Goal: Task Accomplishment & Management: Manage account settings

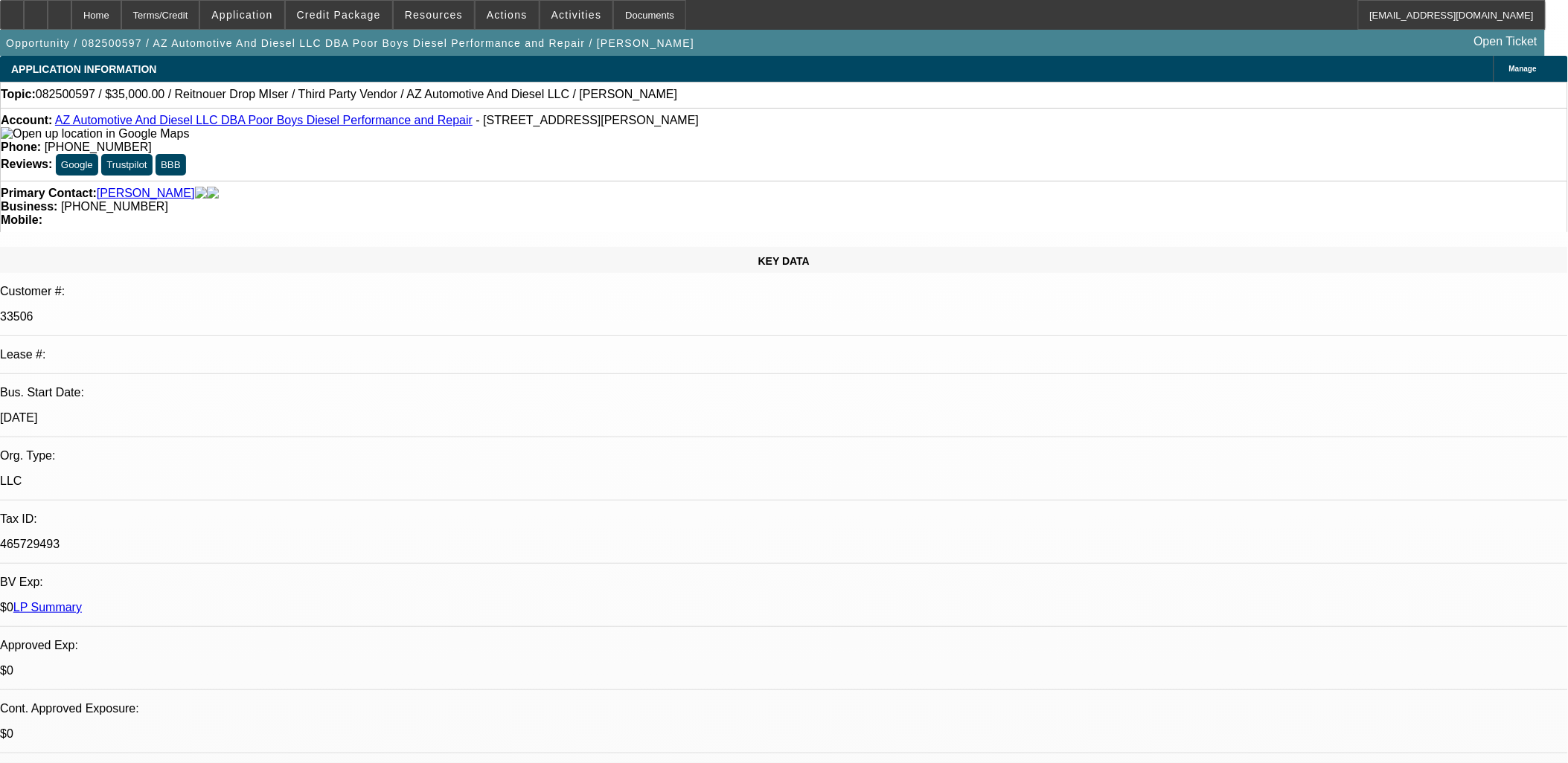
select select "0"
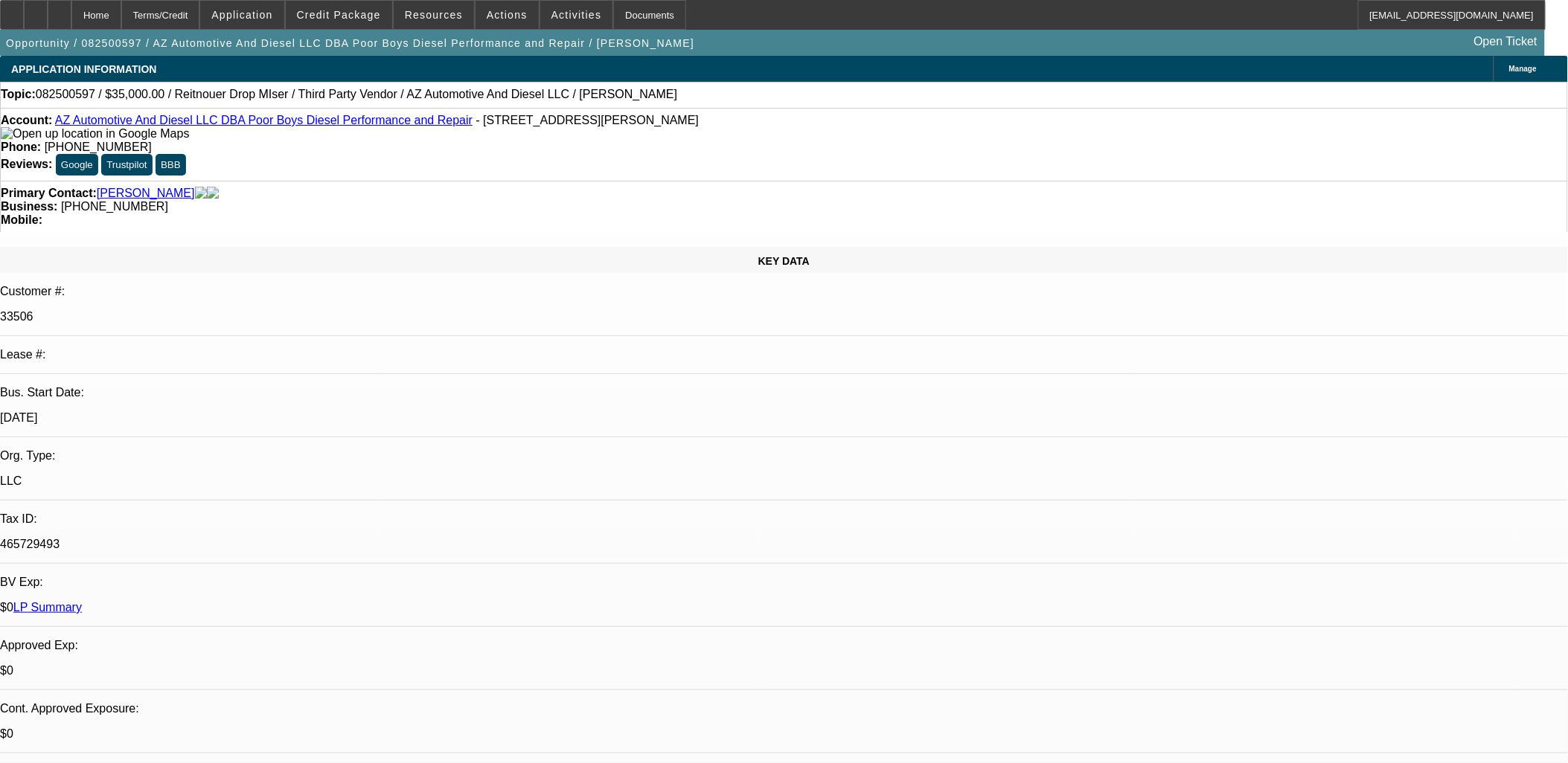
select select "0"
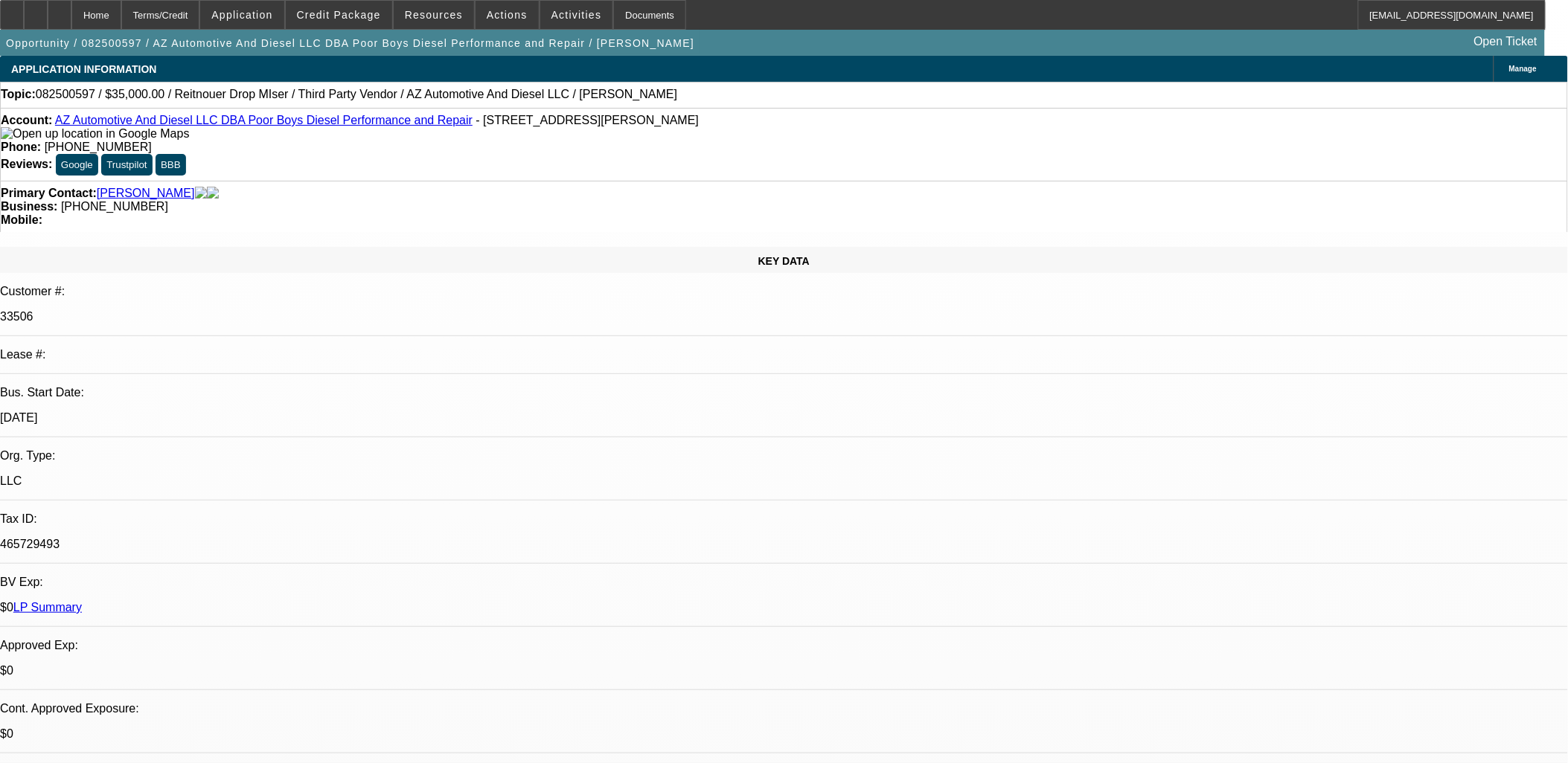
select select "0"
select select "1"
select select "3"
select select "6"
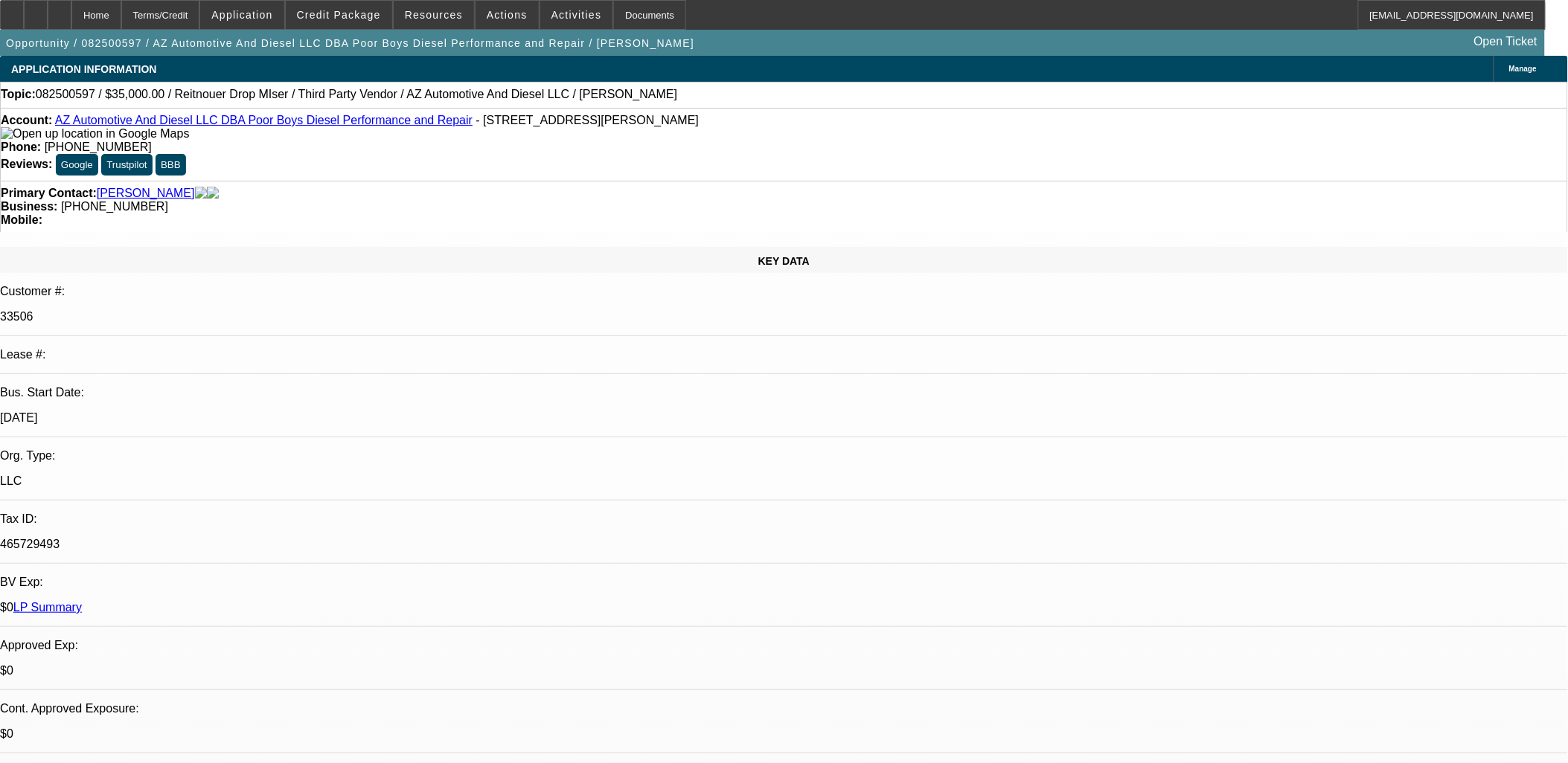
select select "1"
select select "3"
select select "6"
select select "1"
select select "3"
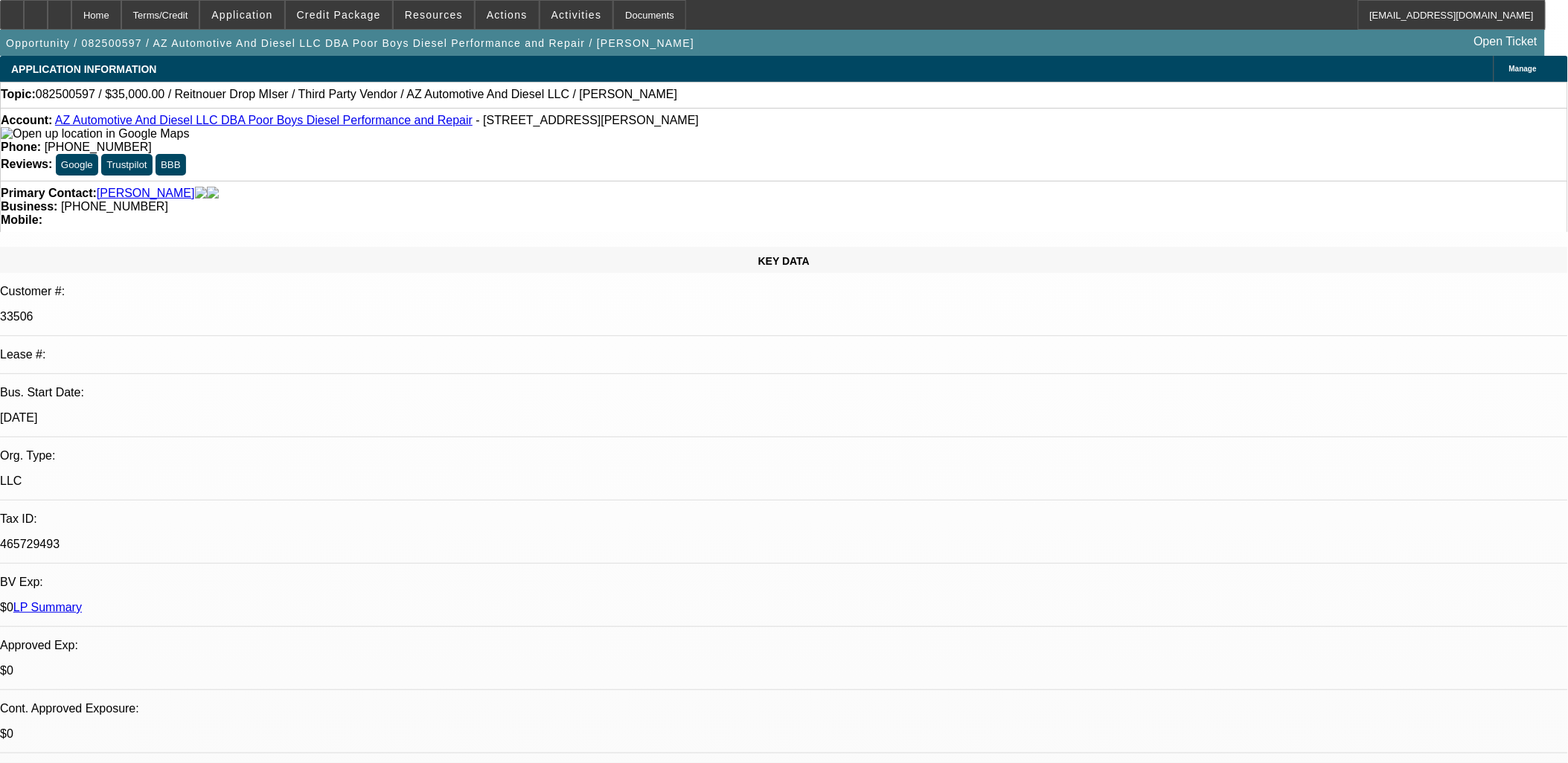
select select "6"
select select "1"
select select "3"
select select "6"
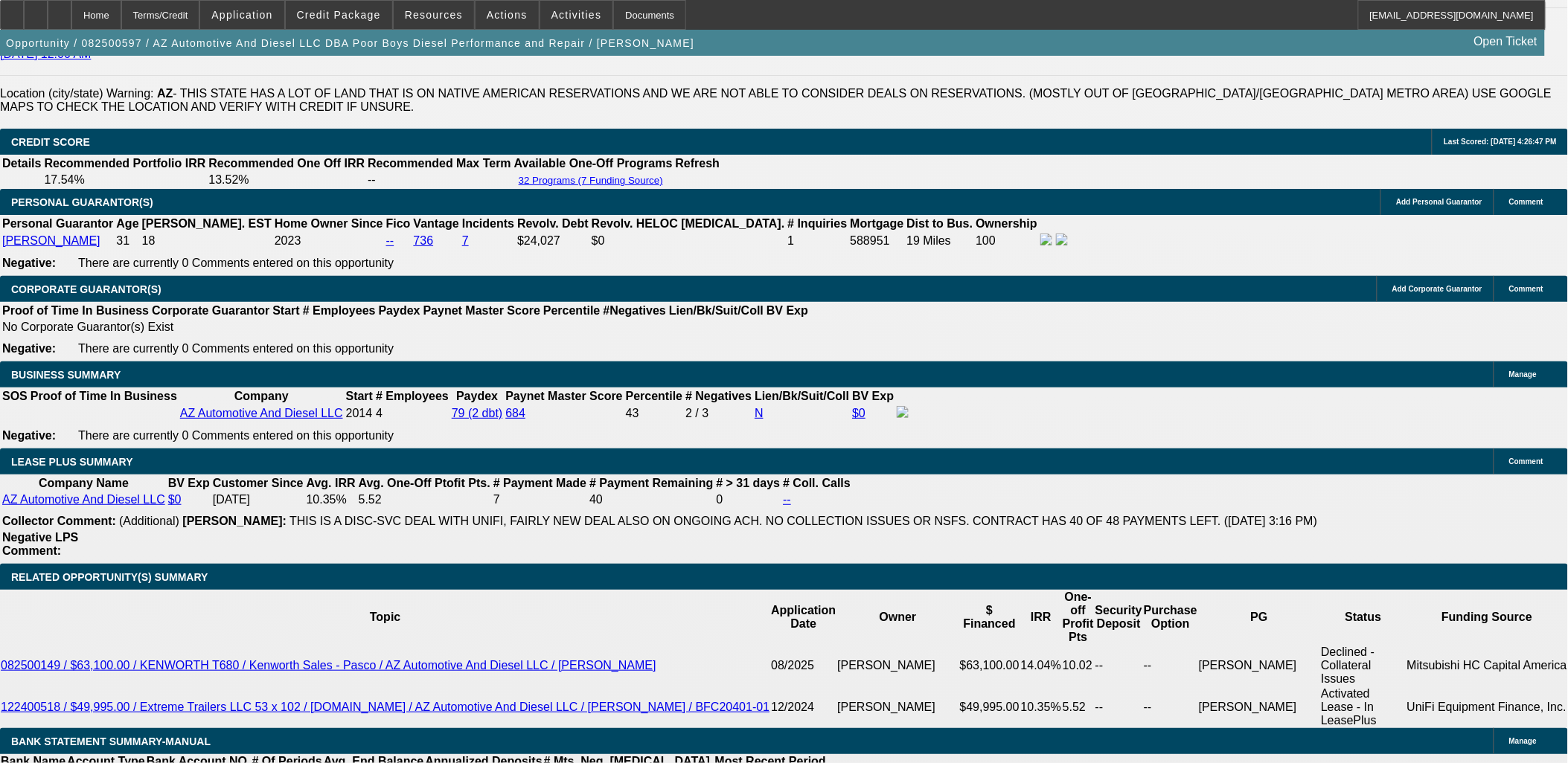
scroll to position [2398, 0]
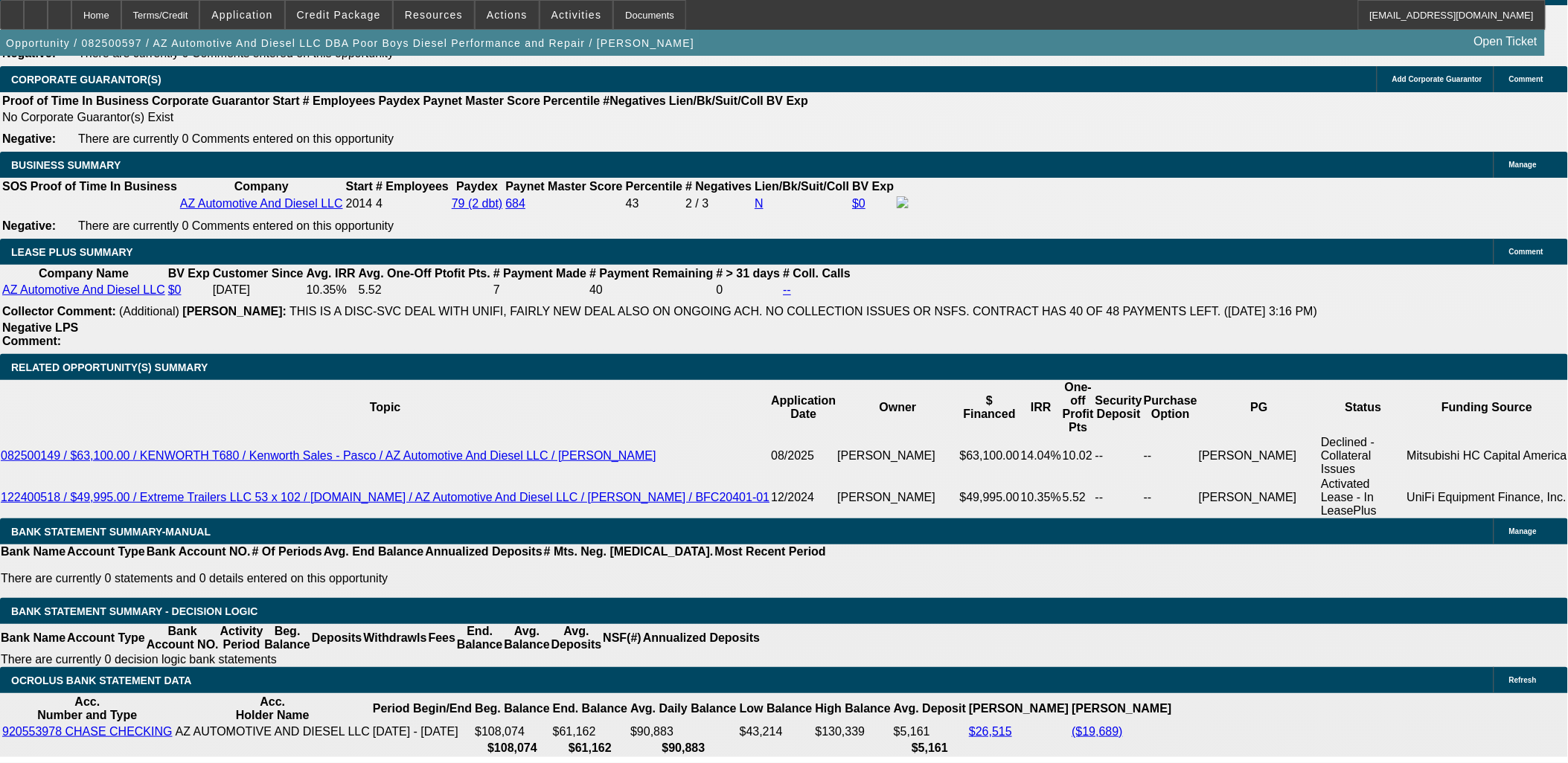
type input "3"
type input "UNKNOWN"
type input "39"
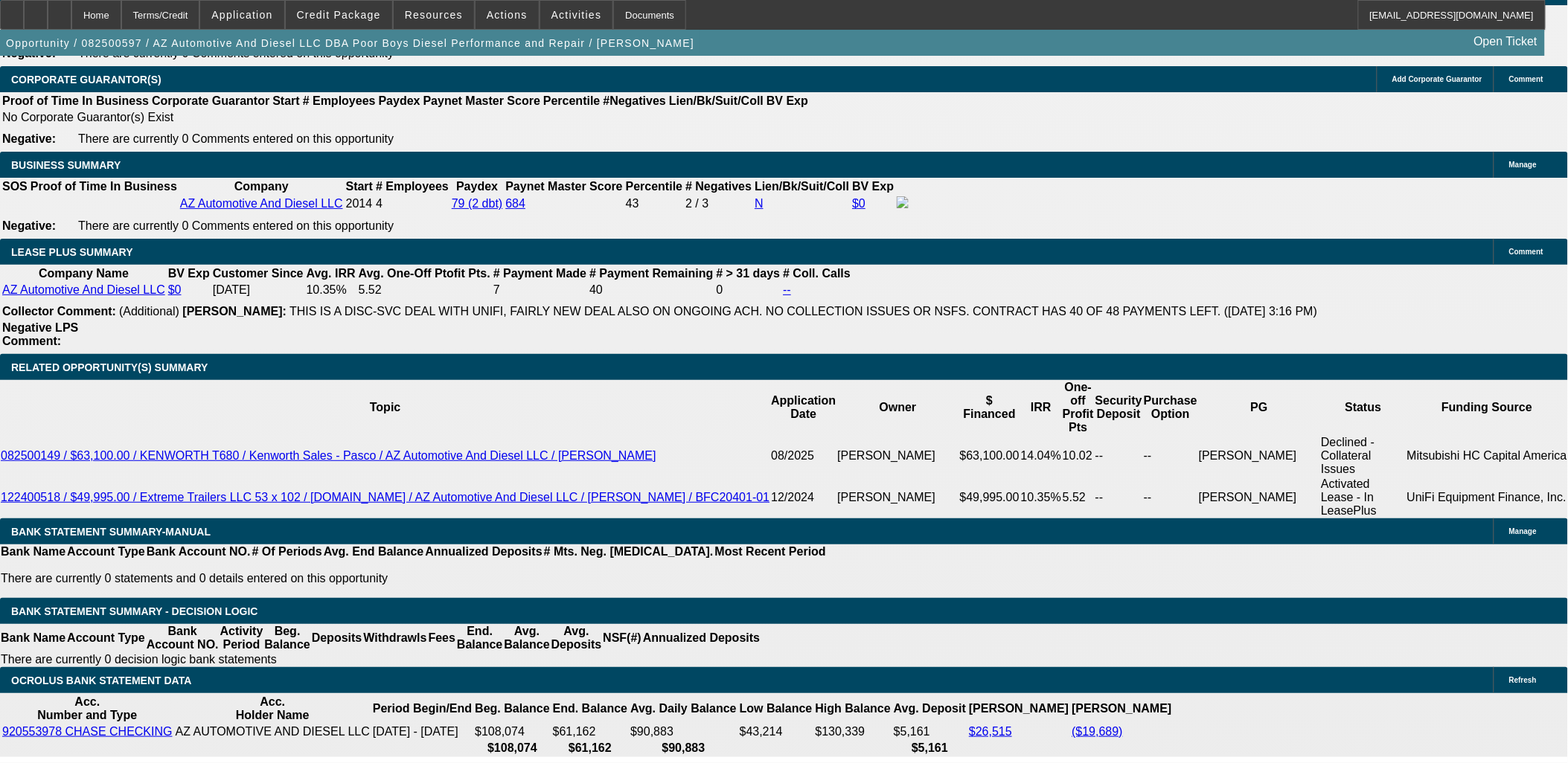
type input "98398"
type input "322.2"
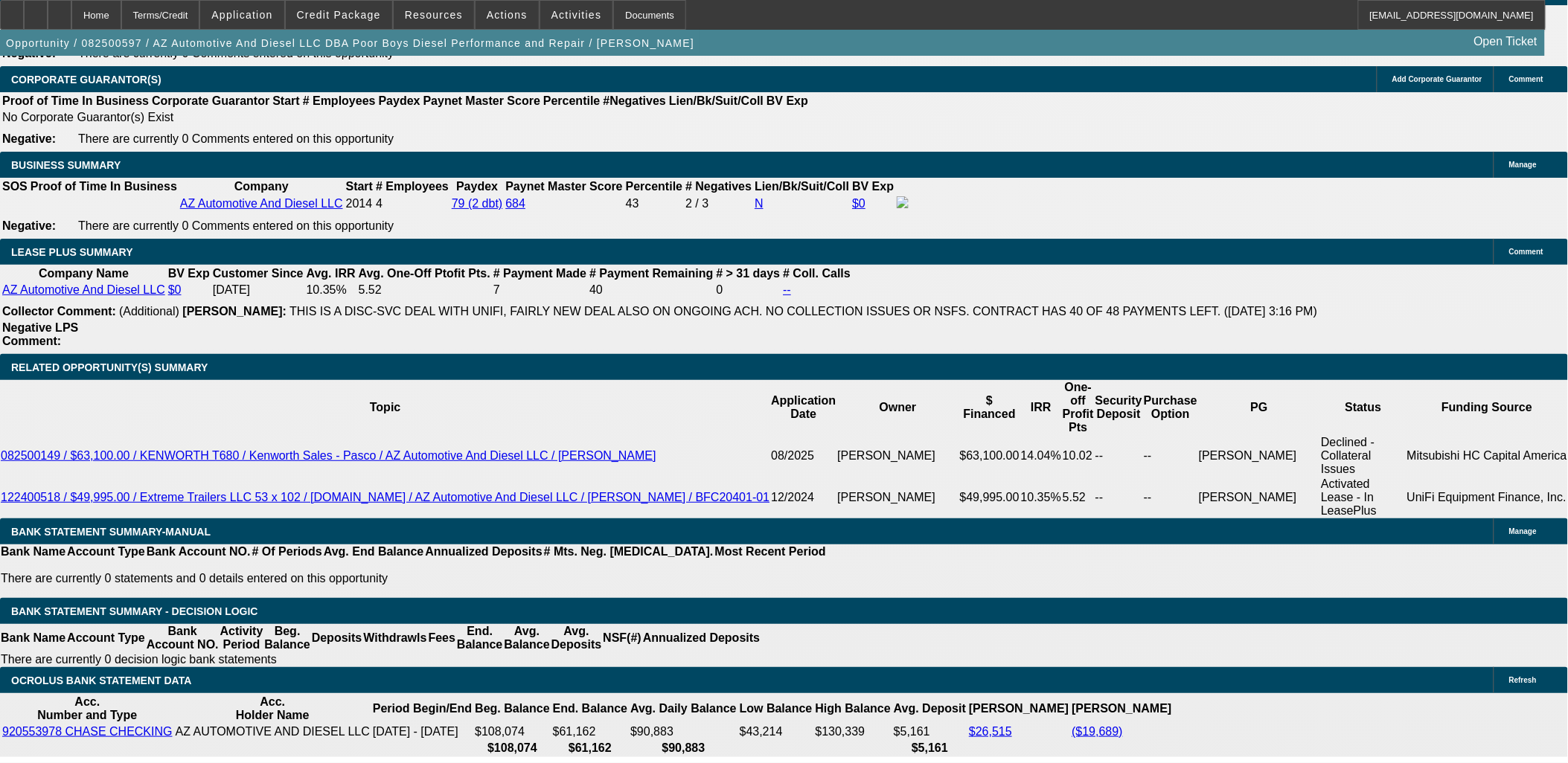
type input "985398"
type input "985"
type input "15.6"
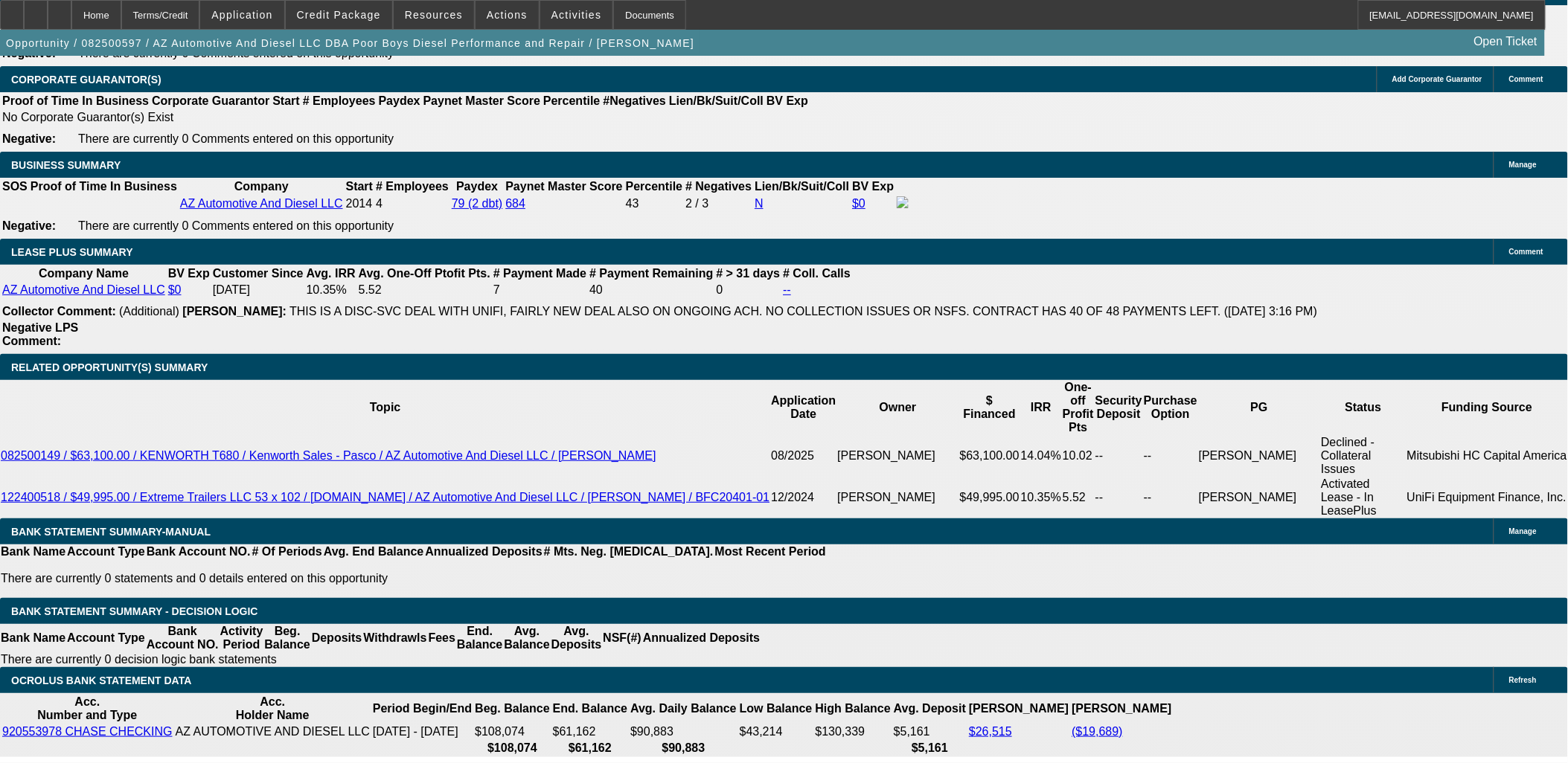
scroll to position [2067, 0]
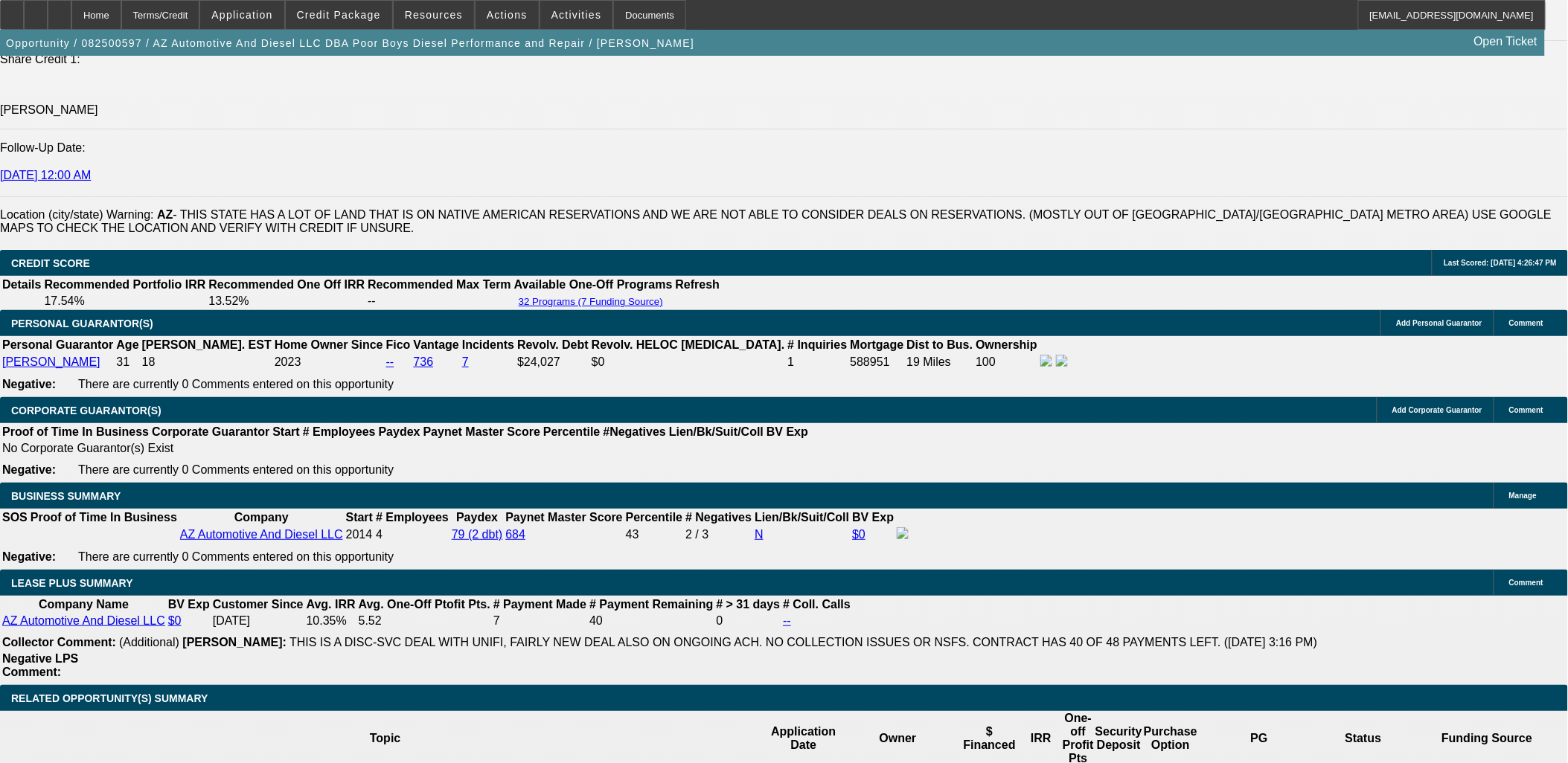
type input "$985.00"
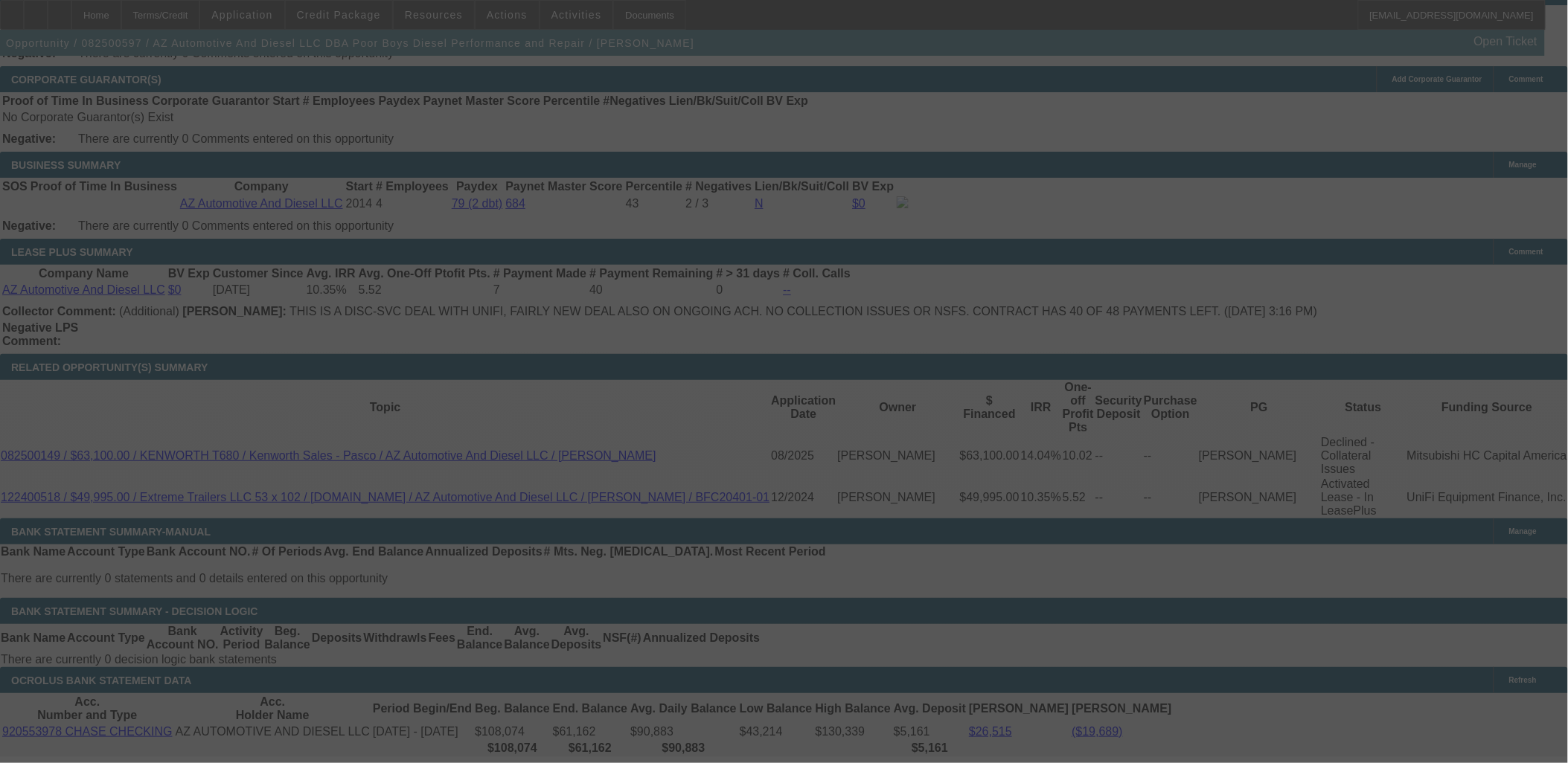
select select "0"
select select "3"
select select "0"
select select "6"
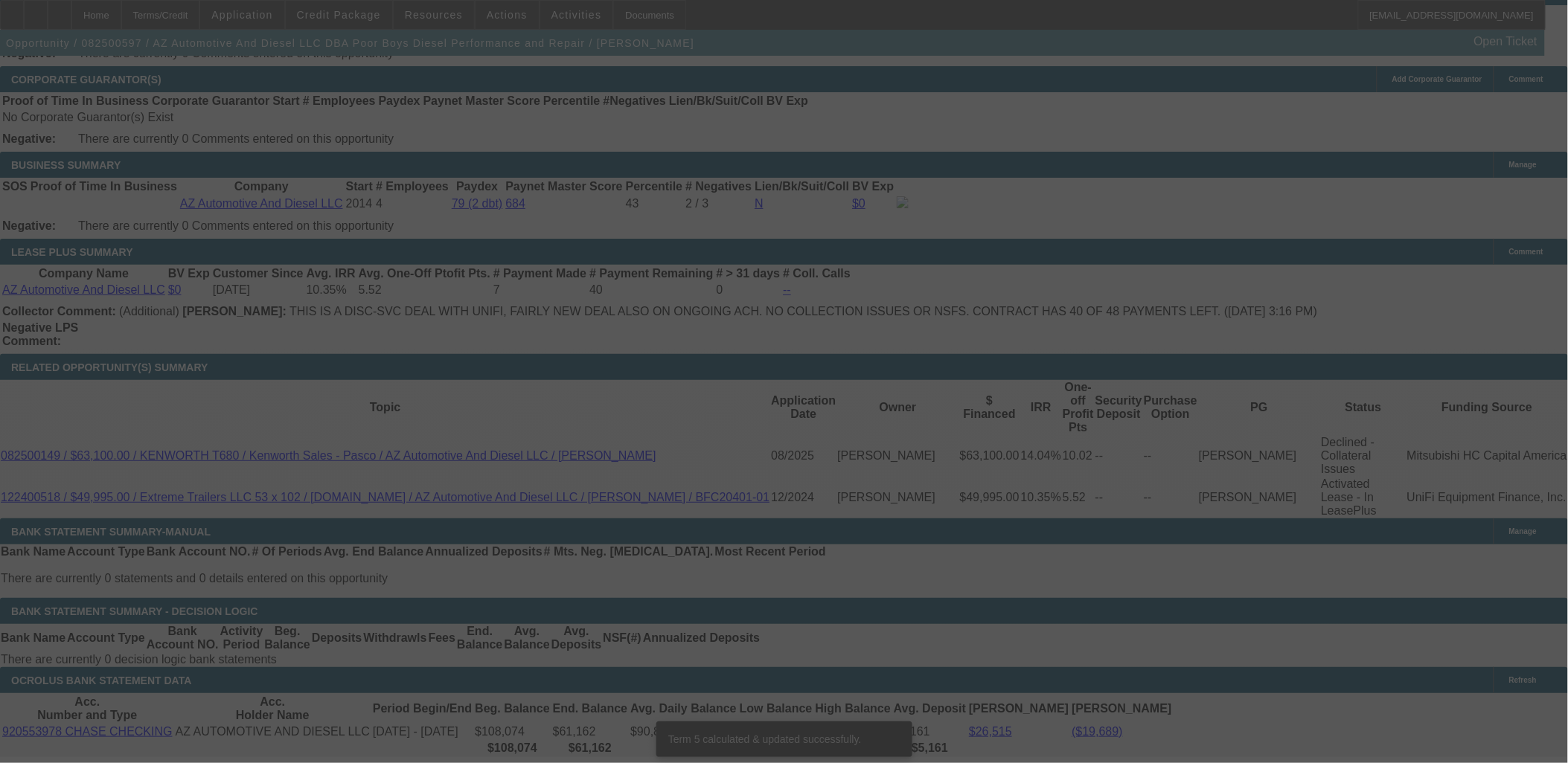
scroll to position [2379, 0]
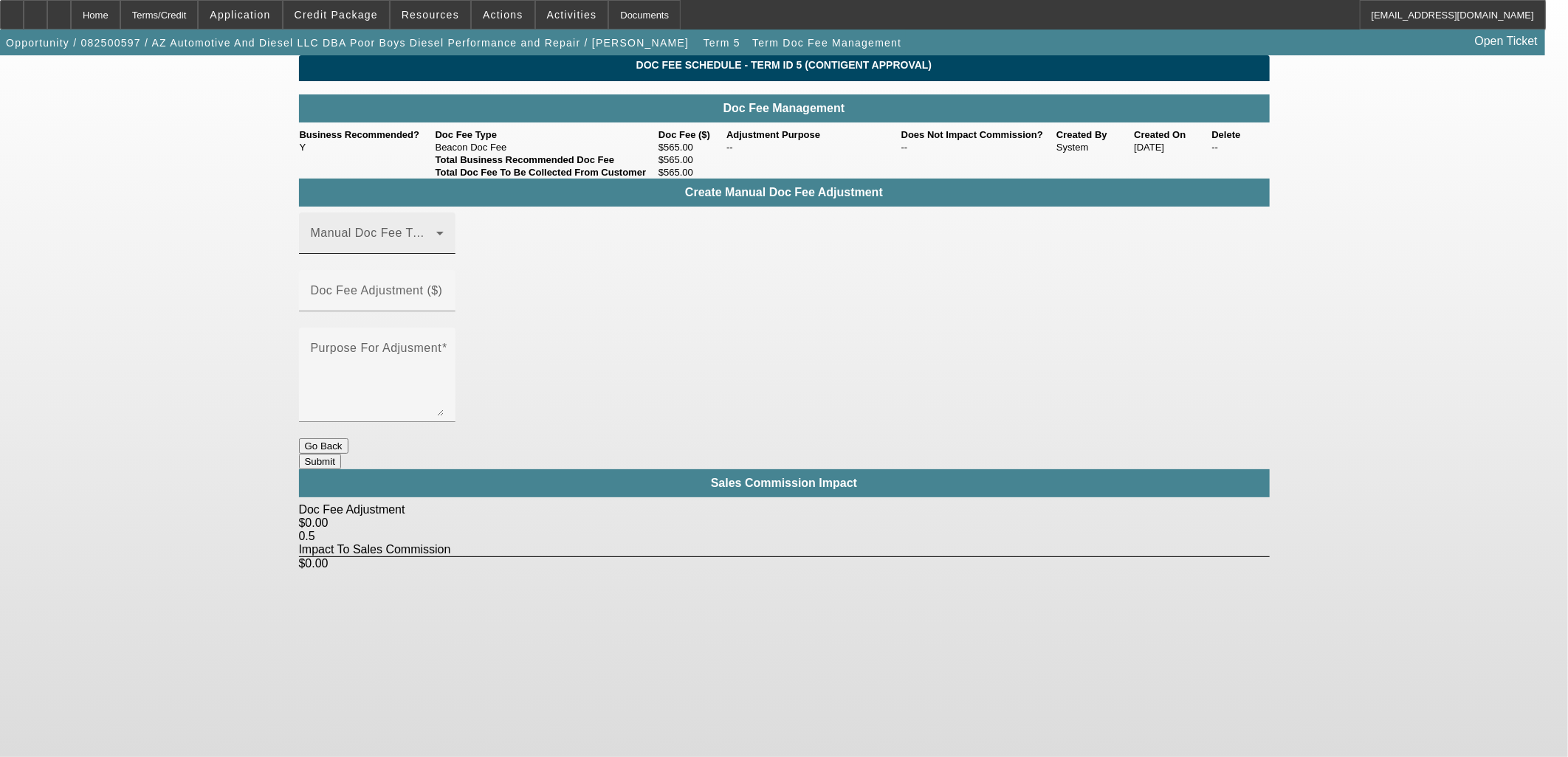
click at [394, 248] on span at bounding box center [373, 239] width 126 height 18
click at [387, 336] on mat-option "Beacon Doc Fee" at bounding box center [398, 328] width 197 height 35
click at [443, 285] on mat-label "Doc Fee Adjustment ($)" at bounding box center [376, 291] width 132 height 13
click at [444, 288] on input "Doc Fee Adjustment ($)" at bounding box center [377, 297] width 133 height 18
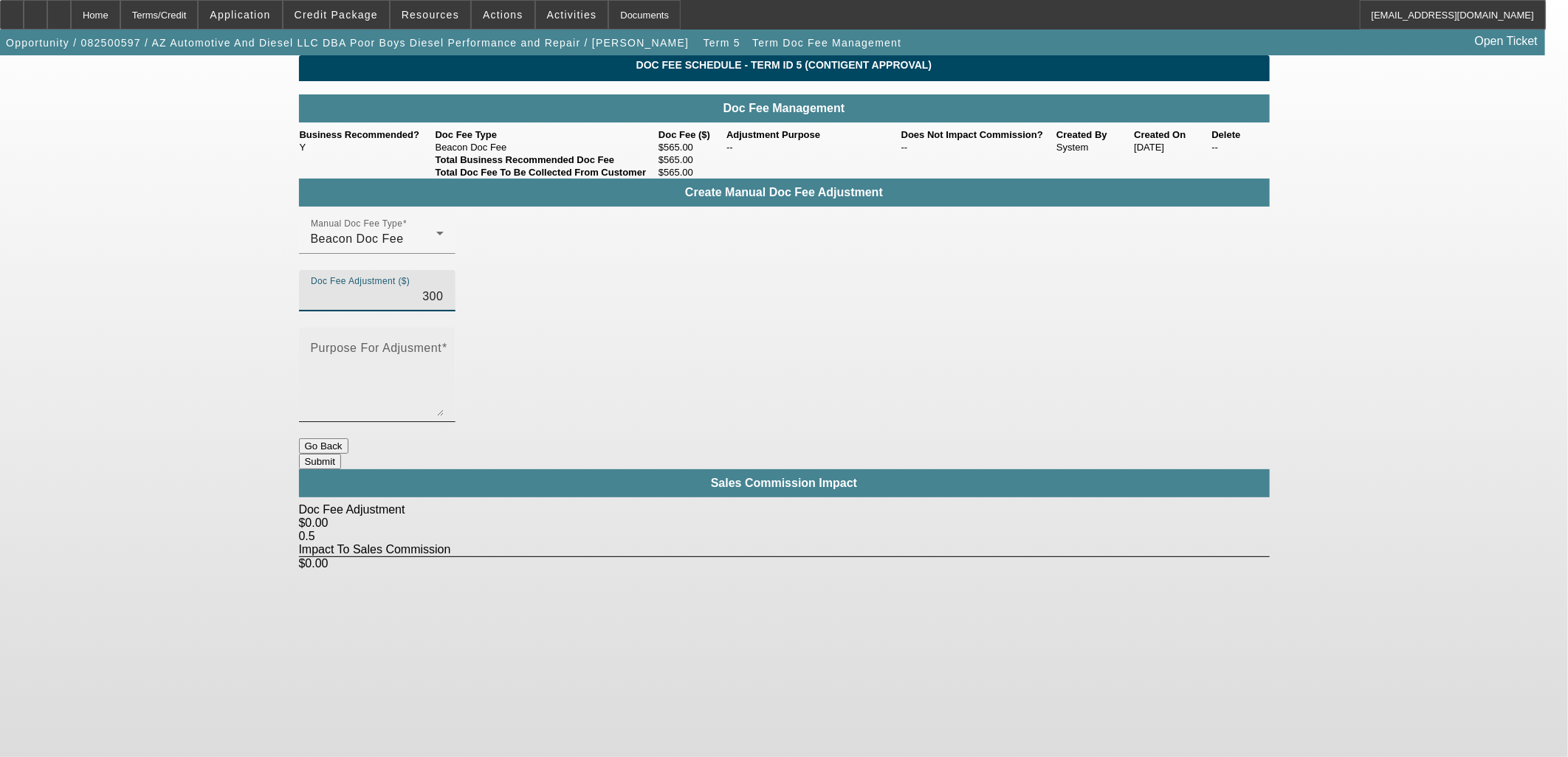
type input "$300.00"
click at [444, 346] on textarea "Purpose For Adjusment" at bounding box center [377, 381] width 133 height 71
type textarea "Up"
click at [341, 454] on button "Submit" at bounding box center [320, 462] width 42 height 16
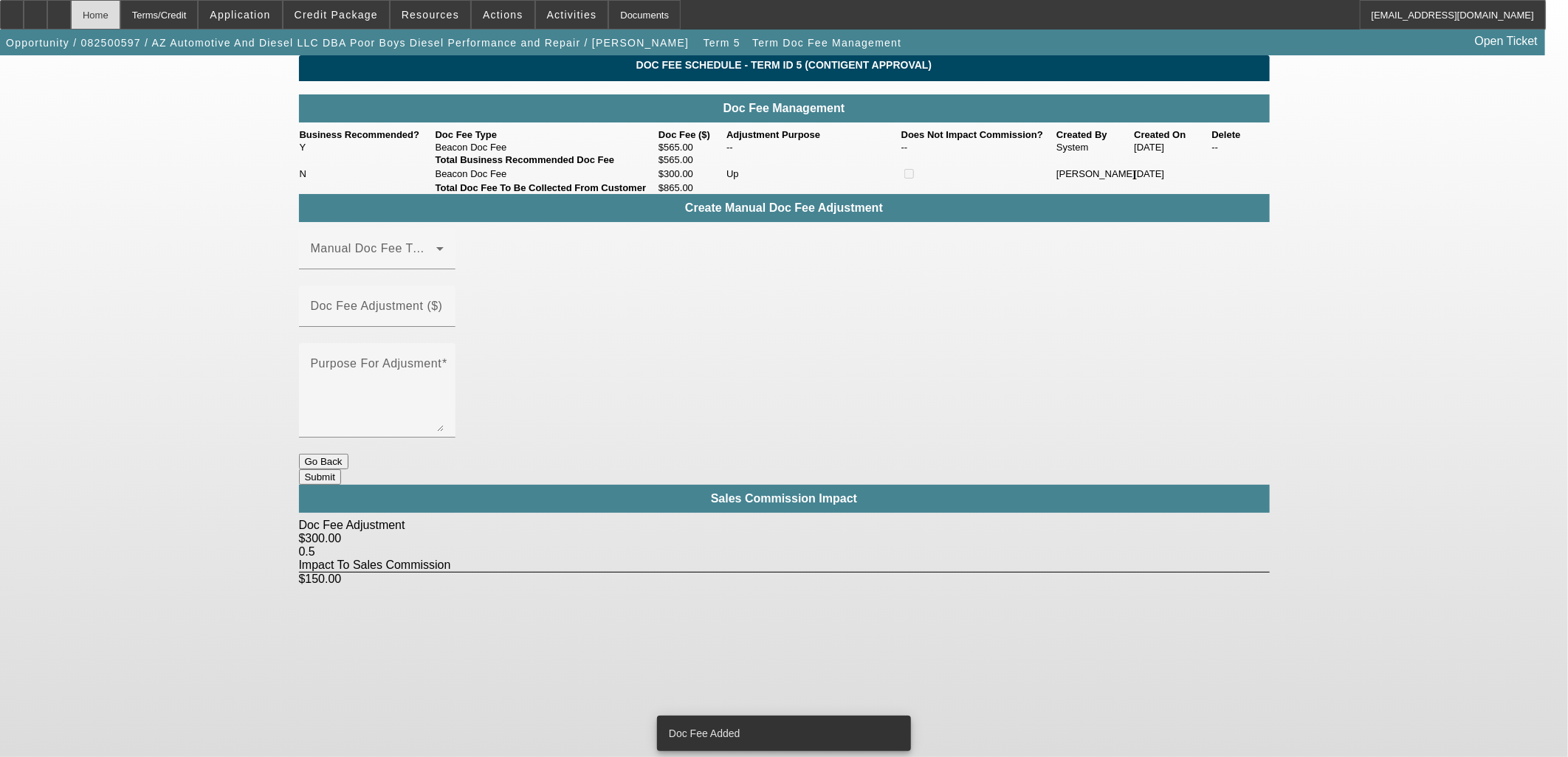
click at [120, 9] on div "Home" at bounding box center [95, 15] width 49 height 29
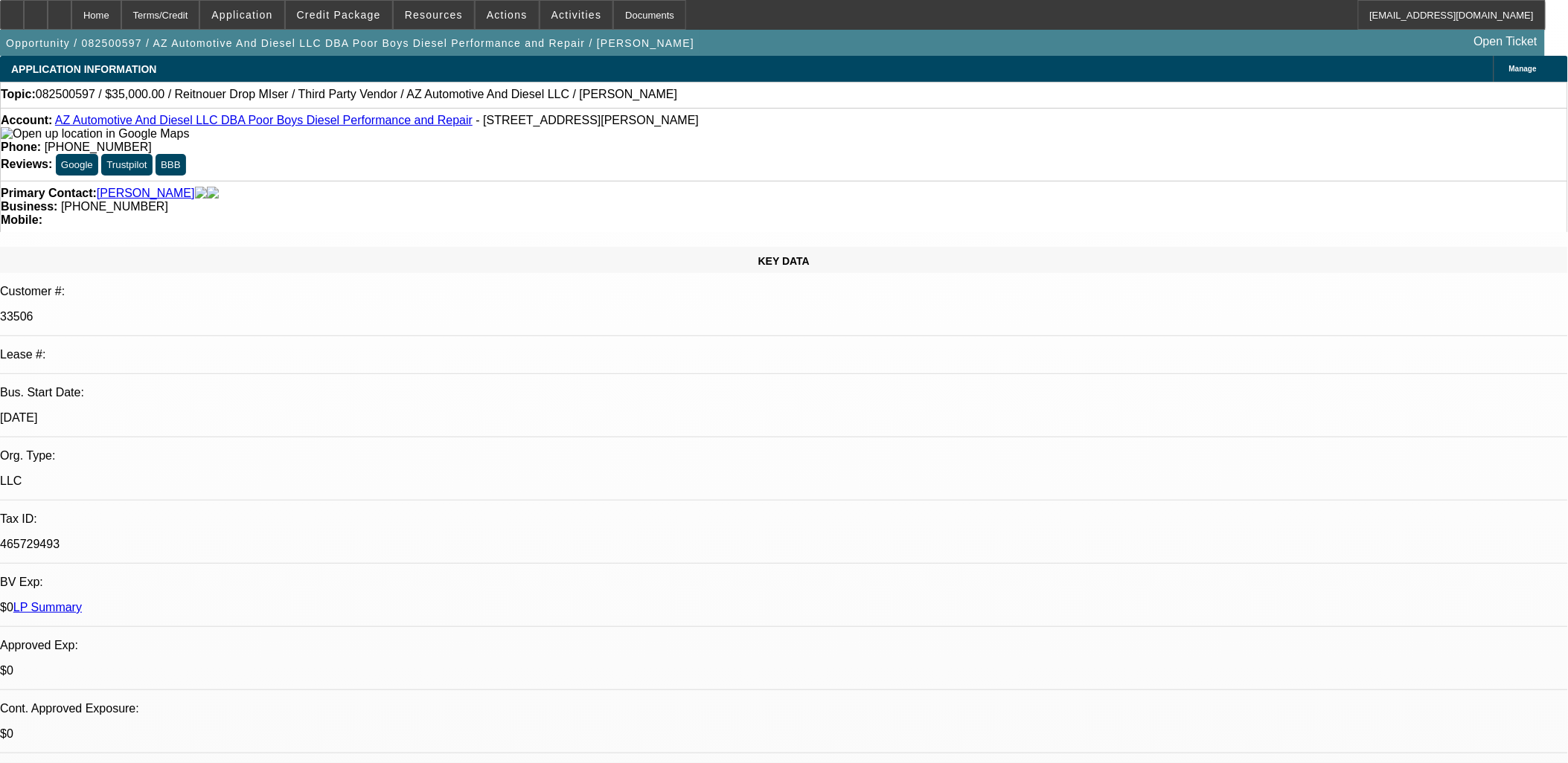
select select "0"
select select "3"
select select "0"
select select "6"
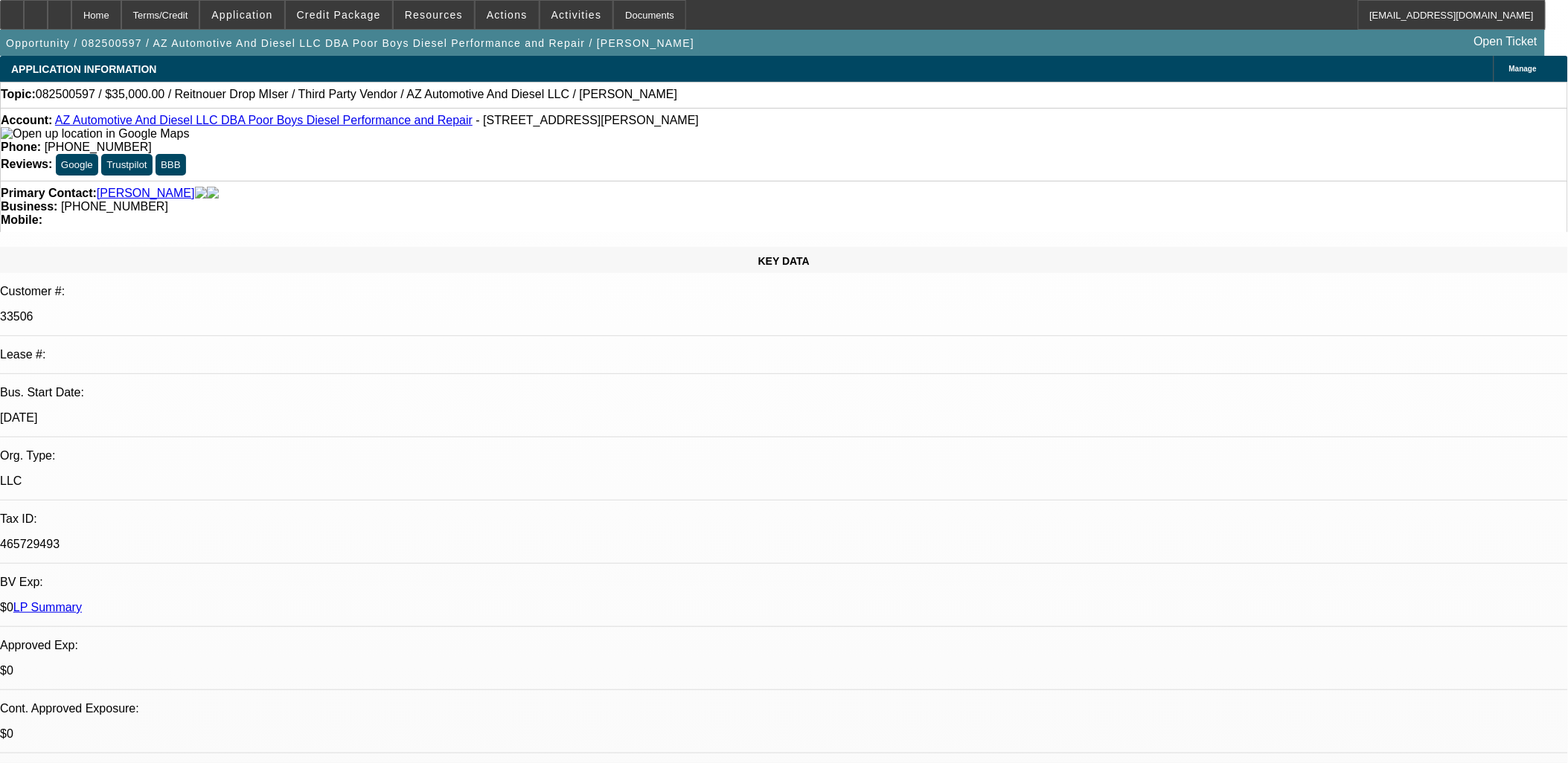
select select "0"
select select "3"
select select "0"
select select "6"
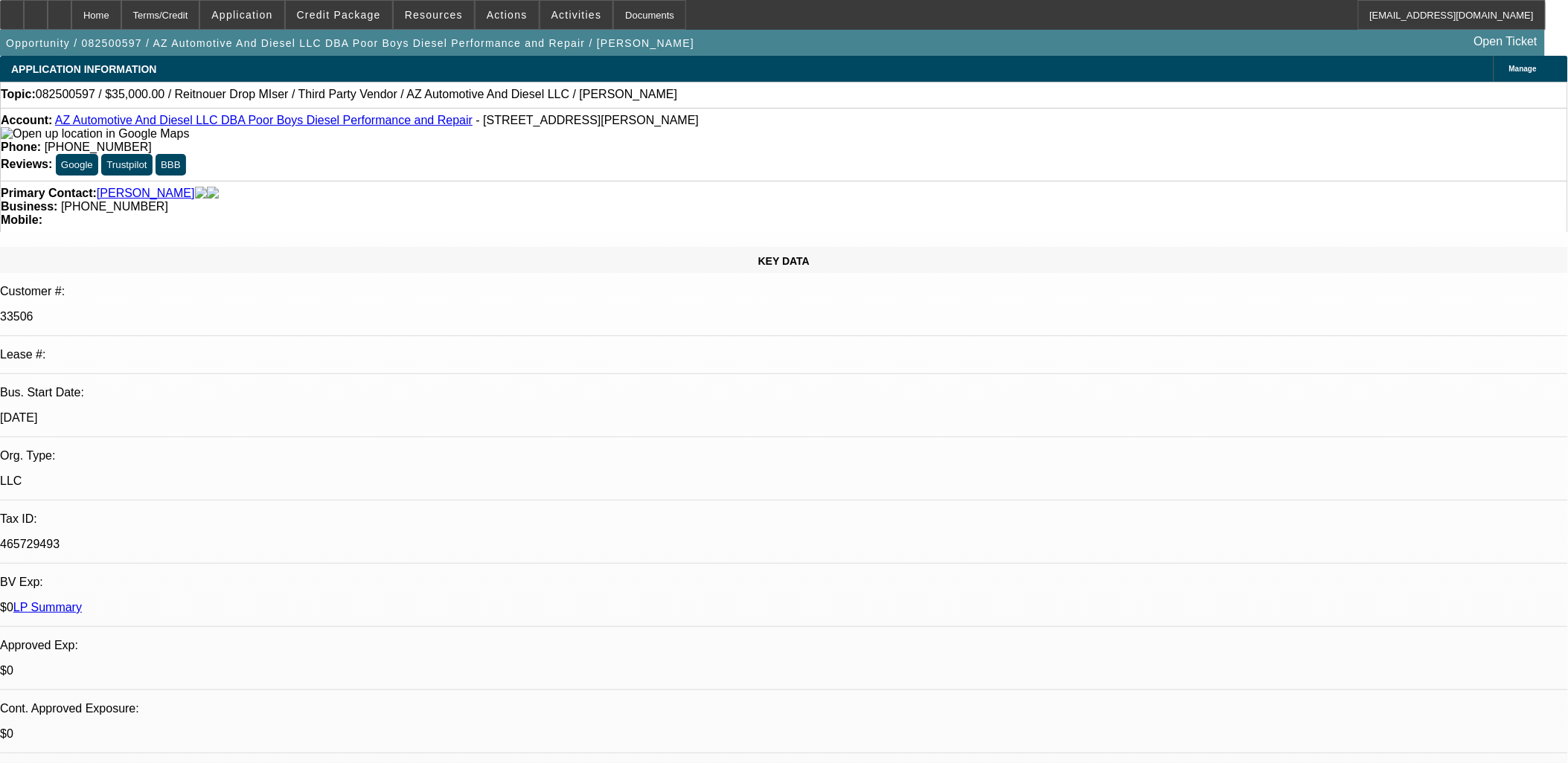
select select "0"
select select "3"
select select "0"
select select "6"
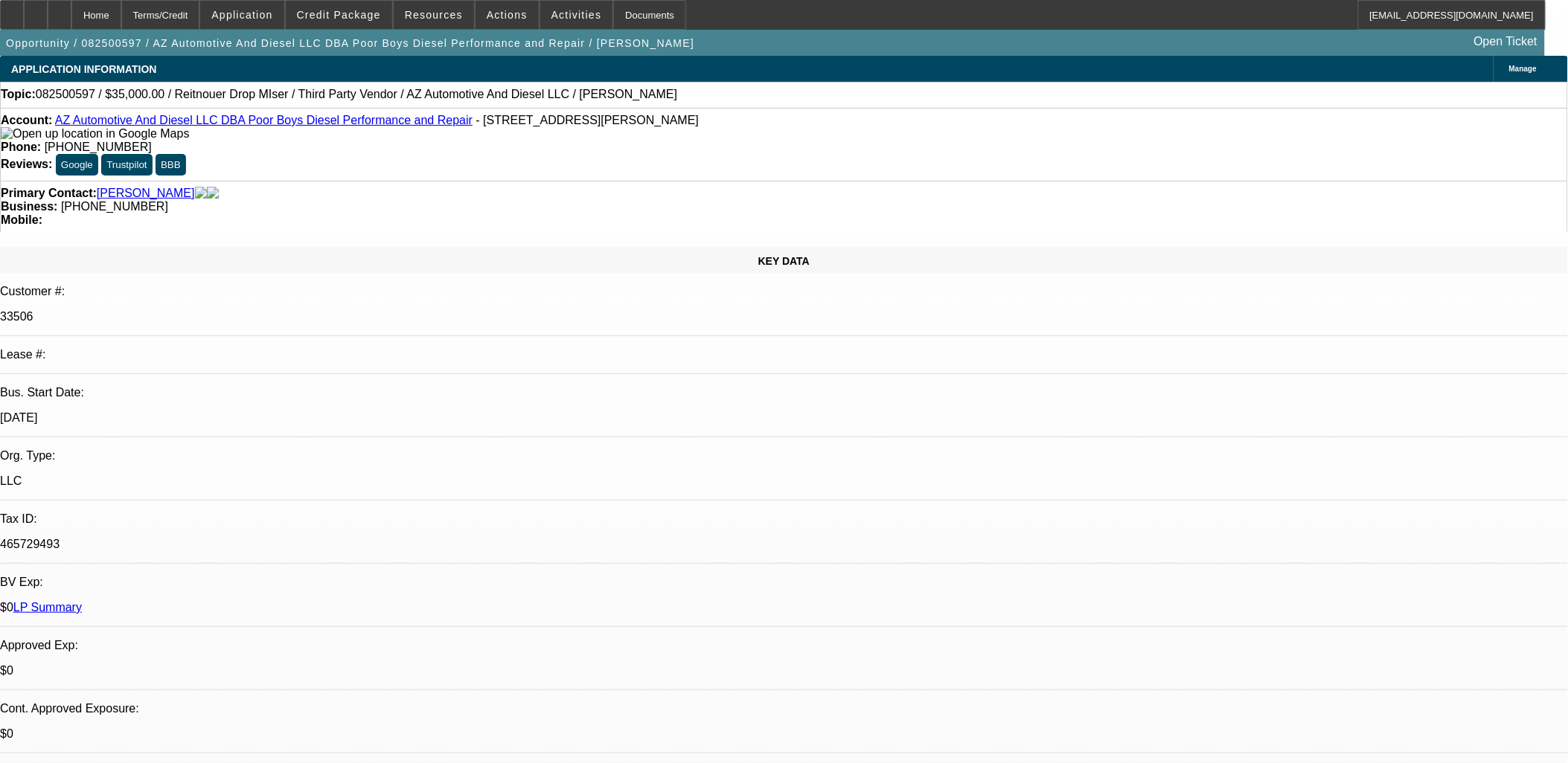
select select "0"
select select "3"
select select "0"
select select "6"
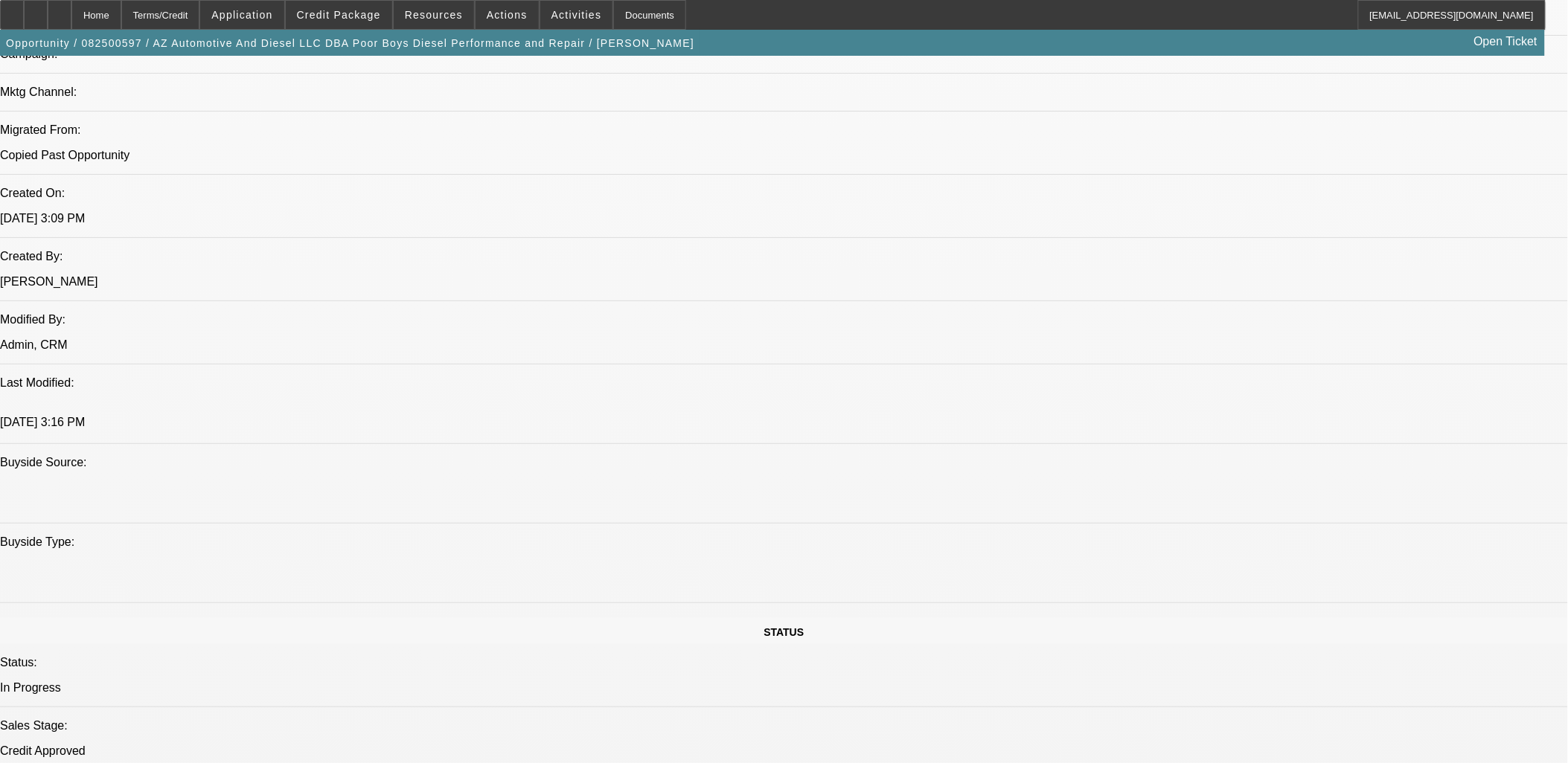
scroll to position [826, 0]
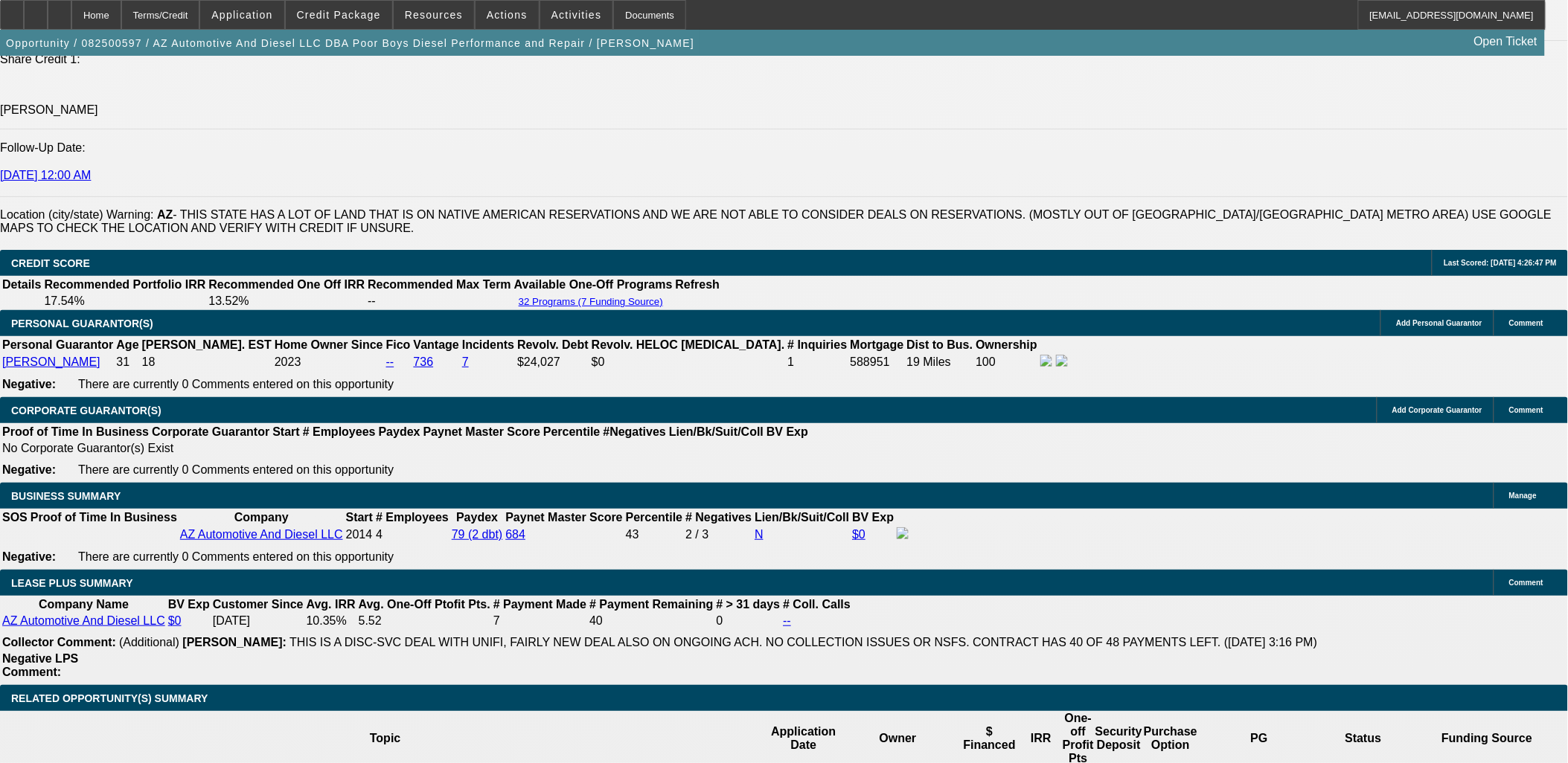
scroll to position [2645, 0]
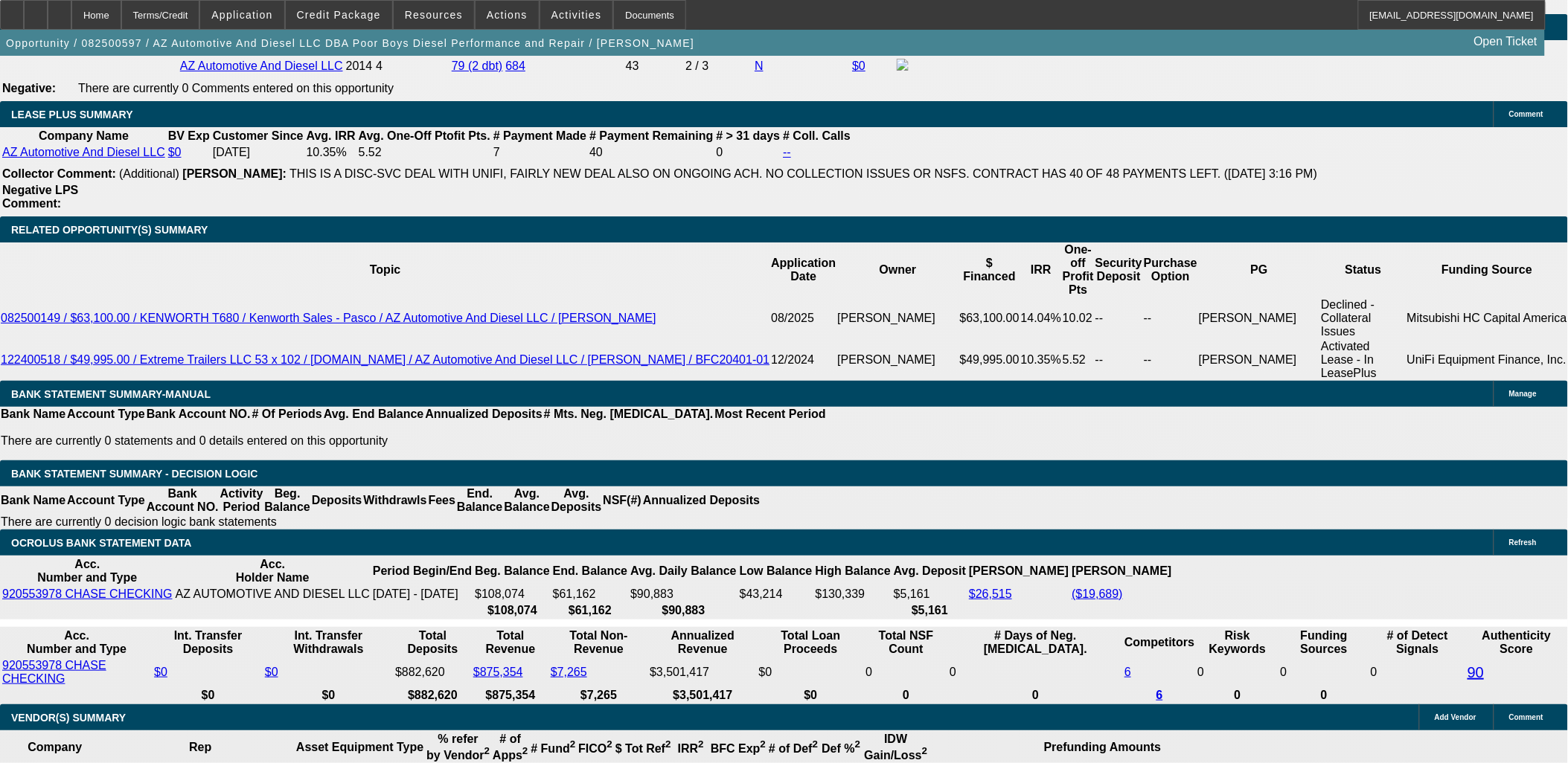
scroll to position [2315, 0]
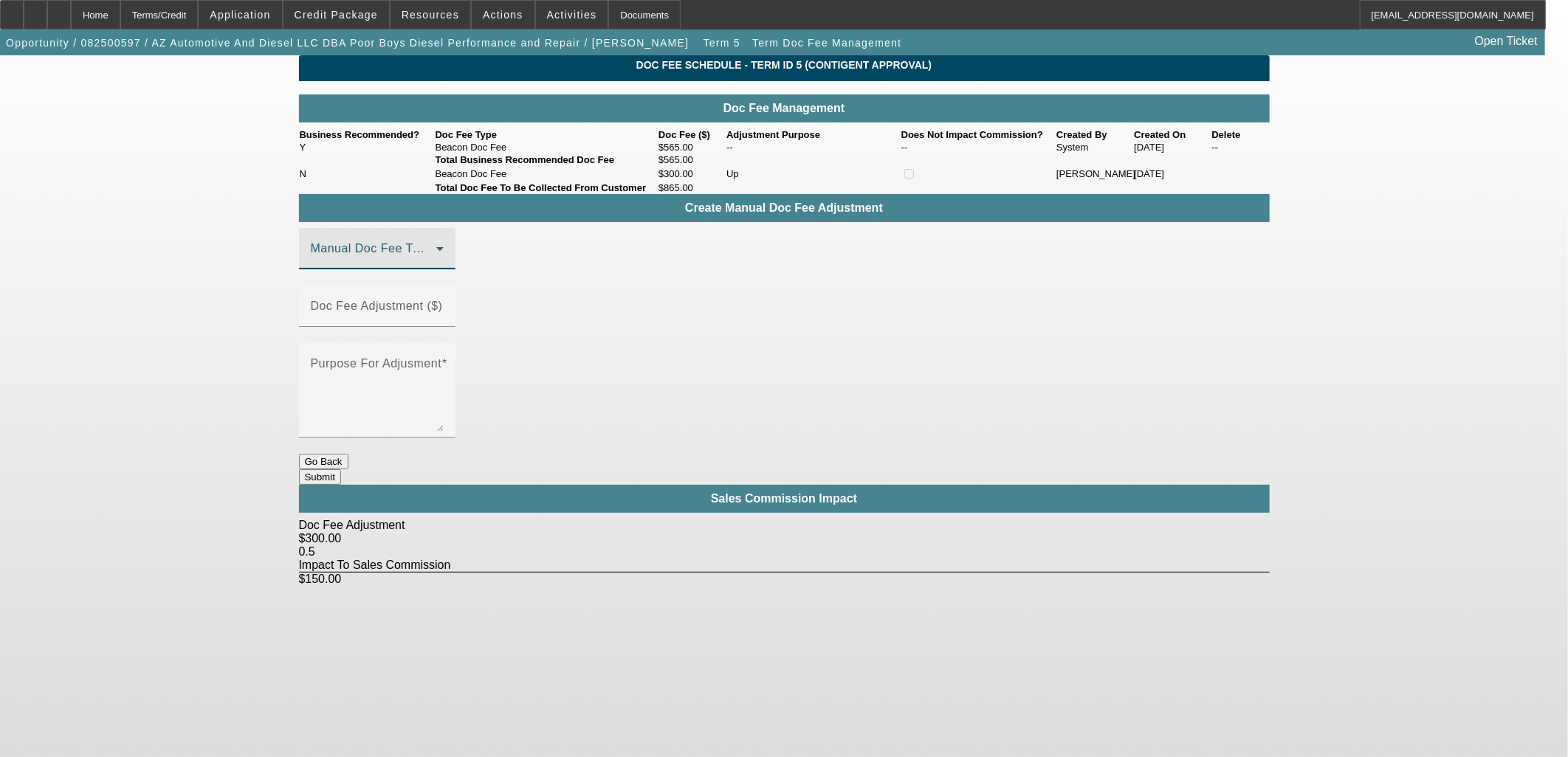
click at [436, 264] on span at bounding box center [373, 254] width 126 height 18
click at [432, 347] on mat-option "Beacon Doc Fee" at bounding box center [398, 349] width 197 height 35
click at [443, 308] on mat-label "Doc Fee Adjustment ($)" at bounding box center [376, 306] width 132 height 13
click at [444, 308] on input "Doc Fee Adjustment ($)" at bounding box center [377, 312] width 133 height 18
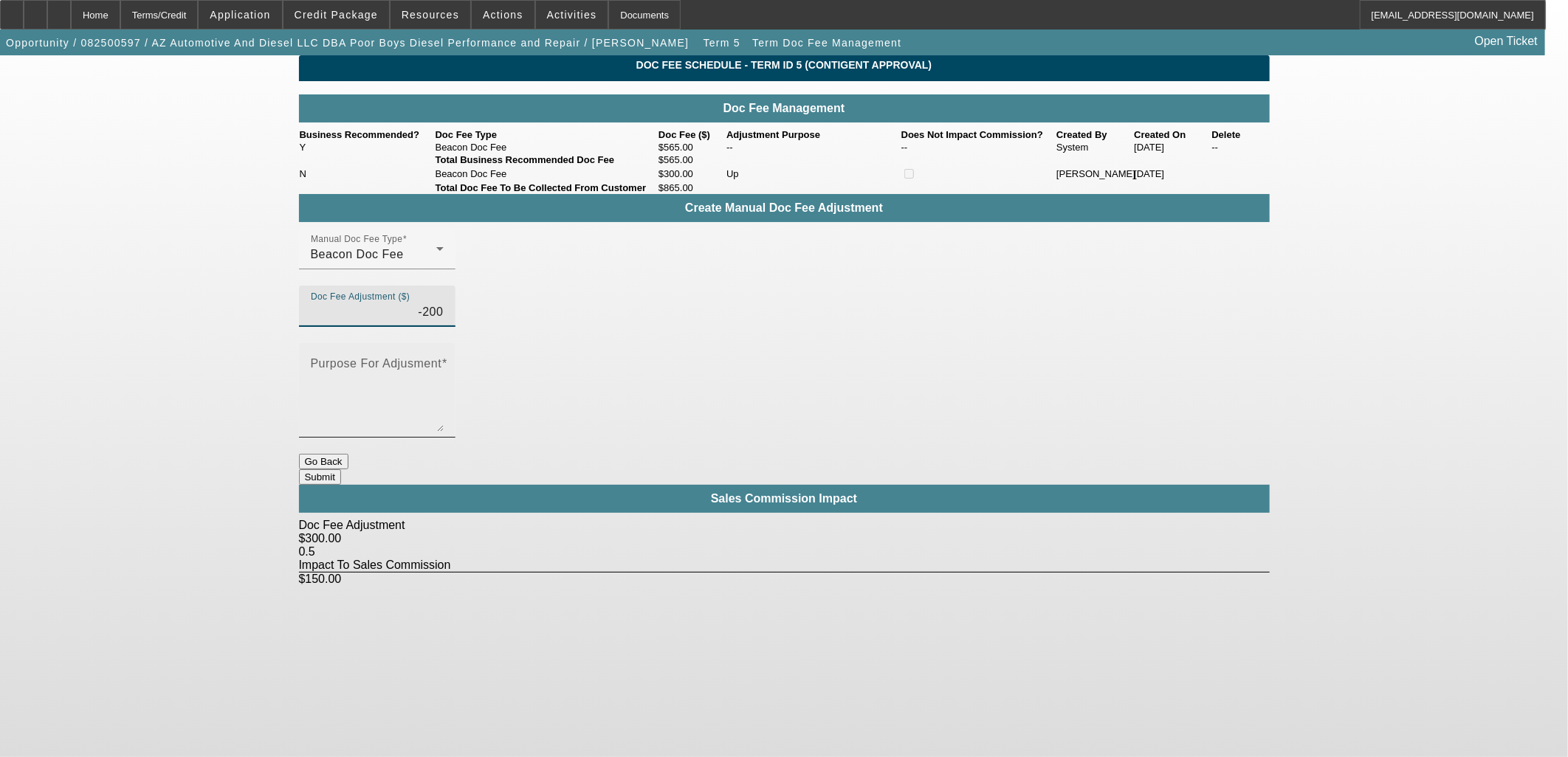
type input "($200.00)"
click at [442, 357] on mat-label "Purpose For Adjusment" at bounding box center [376, 363] width 131 height 13
click at [444, 361] on textarea "Purpose For Adjusment" at bounding box center [377, 397] width 133 height 71
type textarea "Down"
click at [341, 470] on button "Submit" at bounding box center [320, 478] width 42 height 16
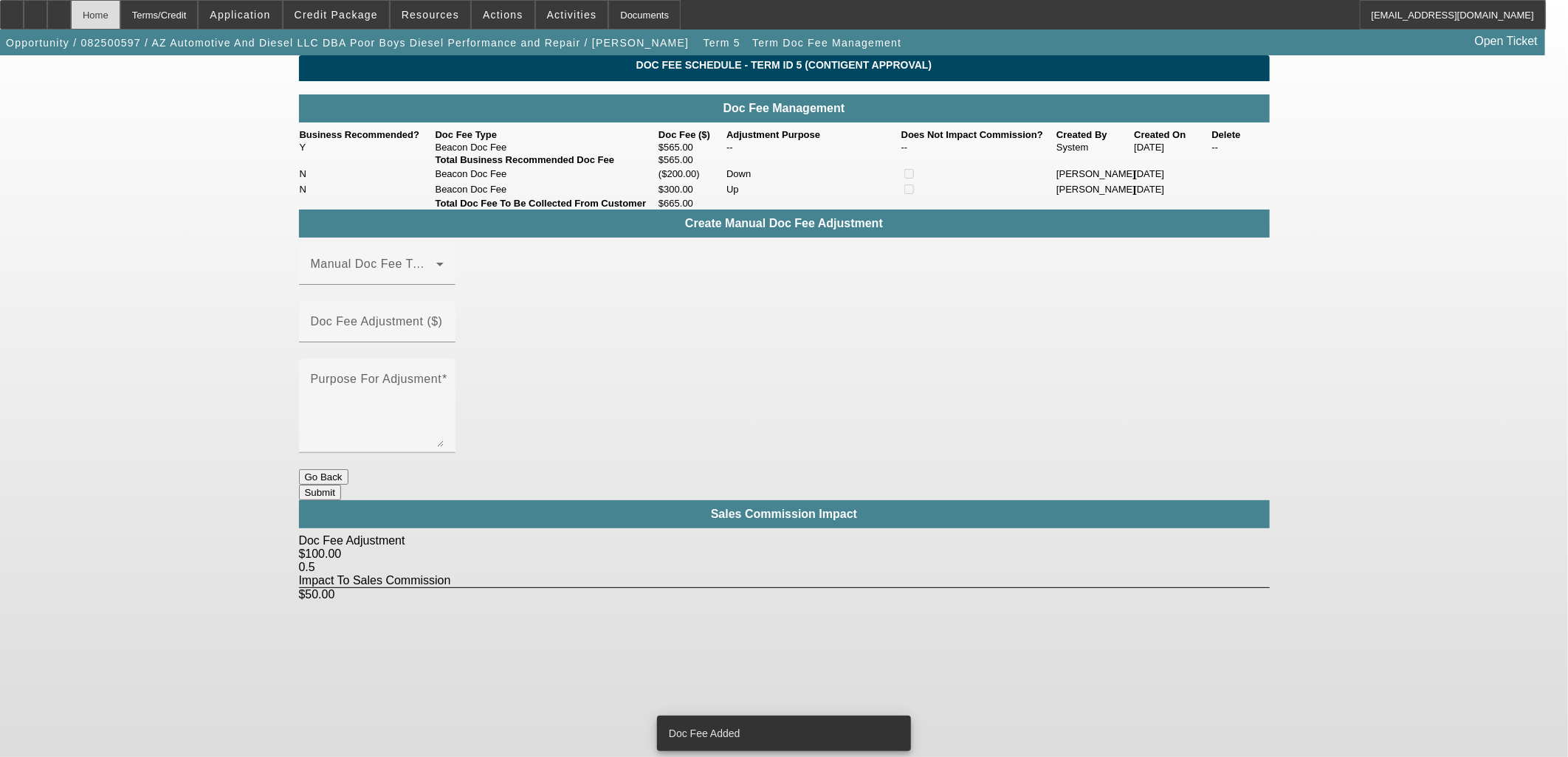
click at [121, 9] on div "Home" at bounding box center [95, 15] width 49 height 29
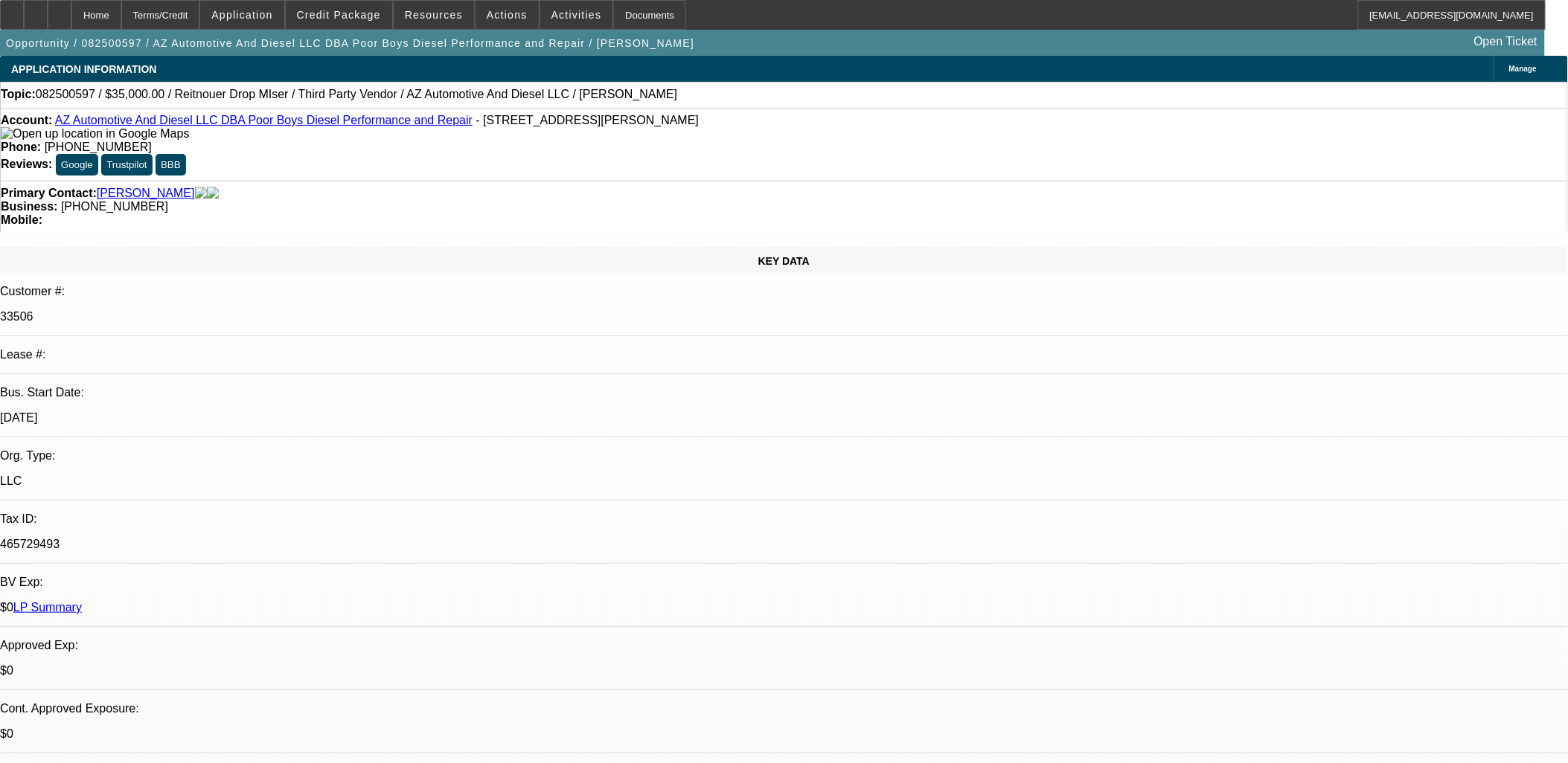
select select "0"
select select "3"
select select "0"
select select "6"
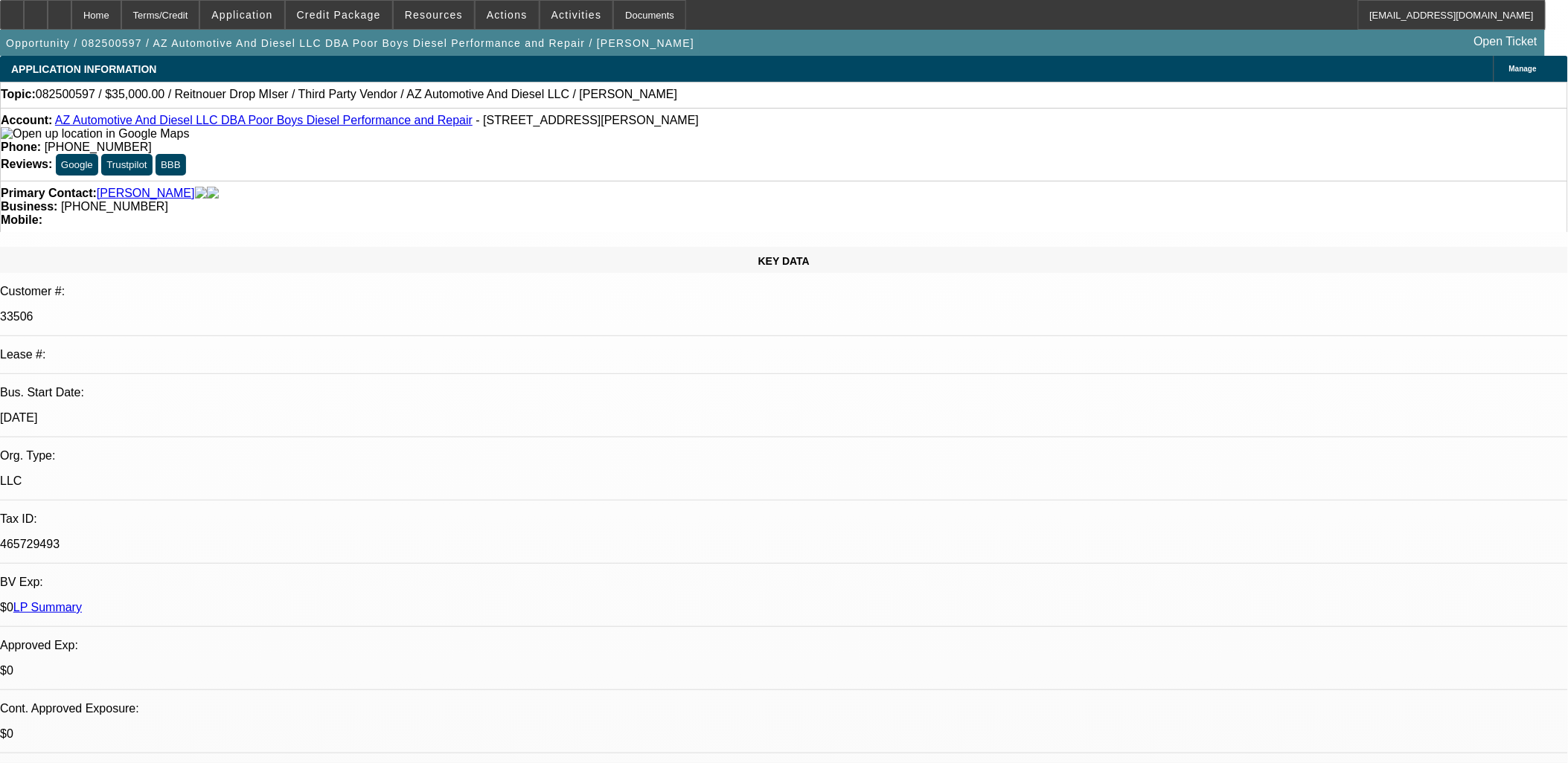
select select "0"
select select "3"
select select "0"
select select "6"
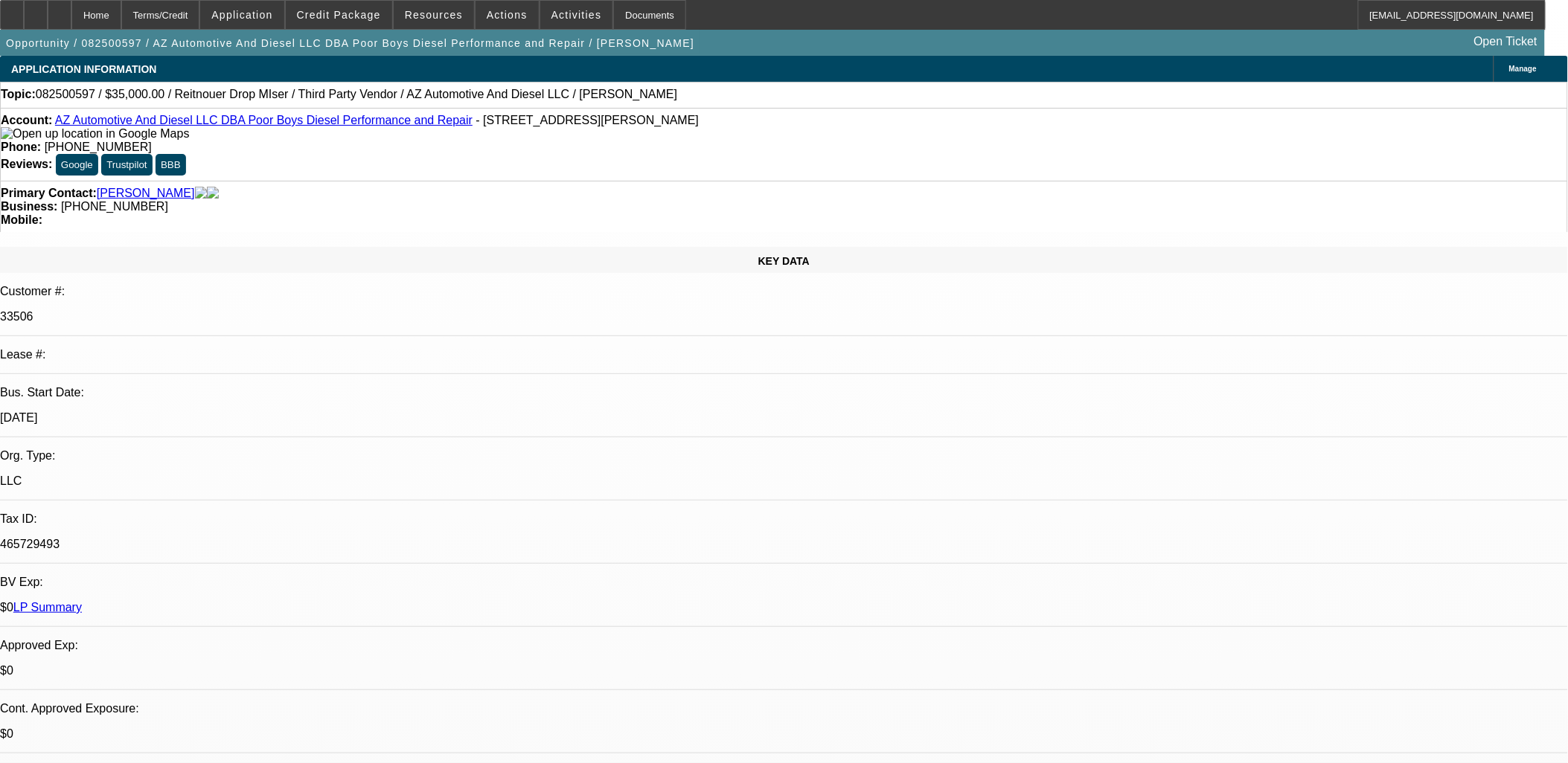
select select "0"
select select "3"
select select "0"
select select "6"
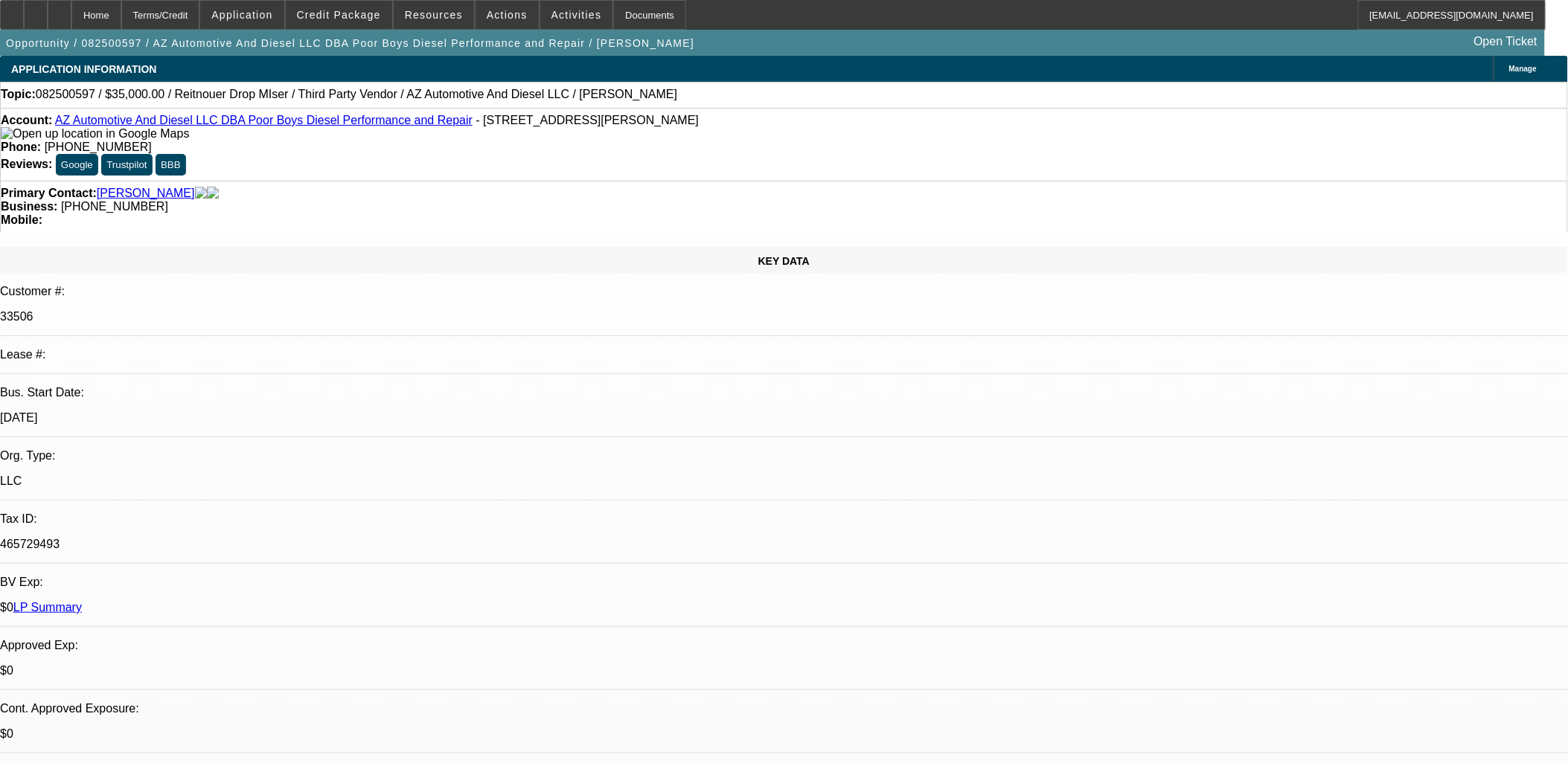
select select "0"
select select "3"
select select "0"
select select "6"
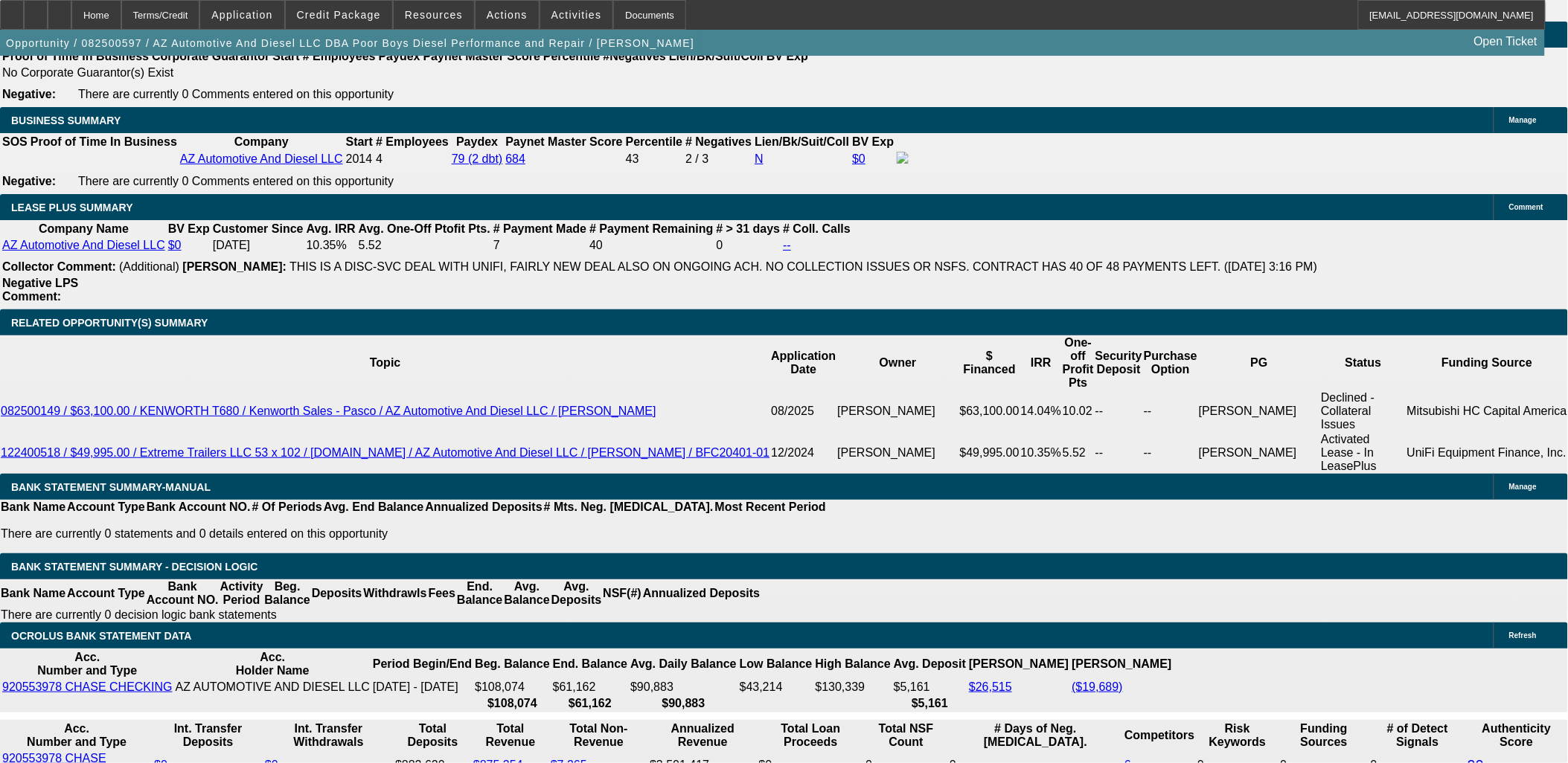
scroll to position [2315, 0]
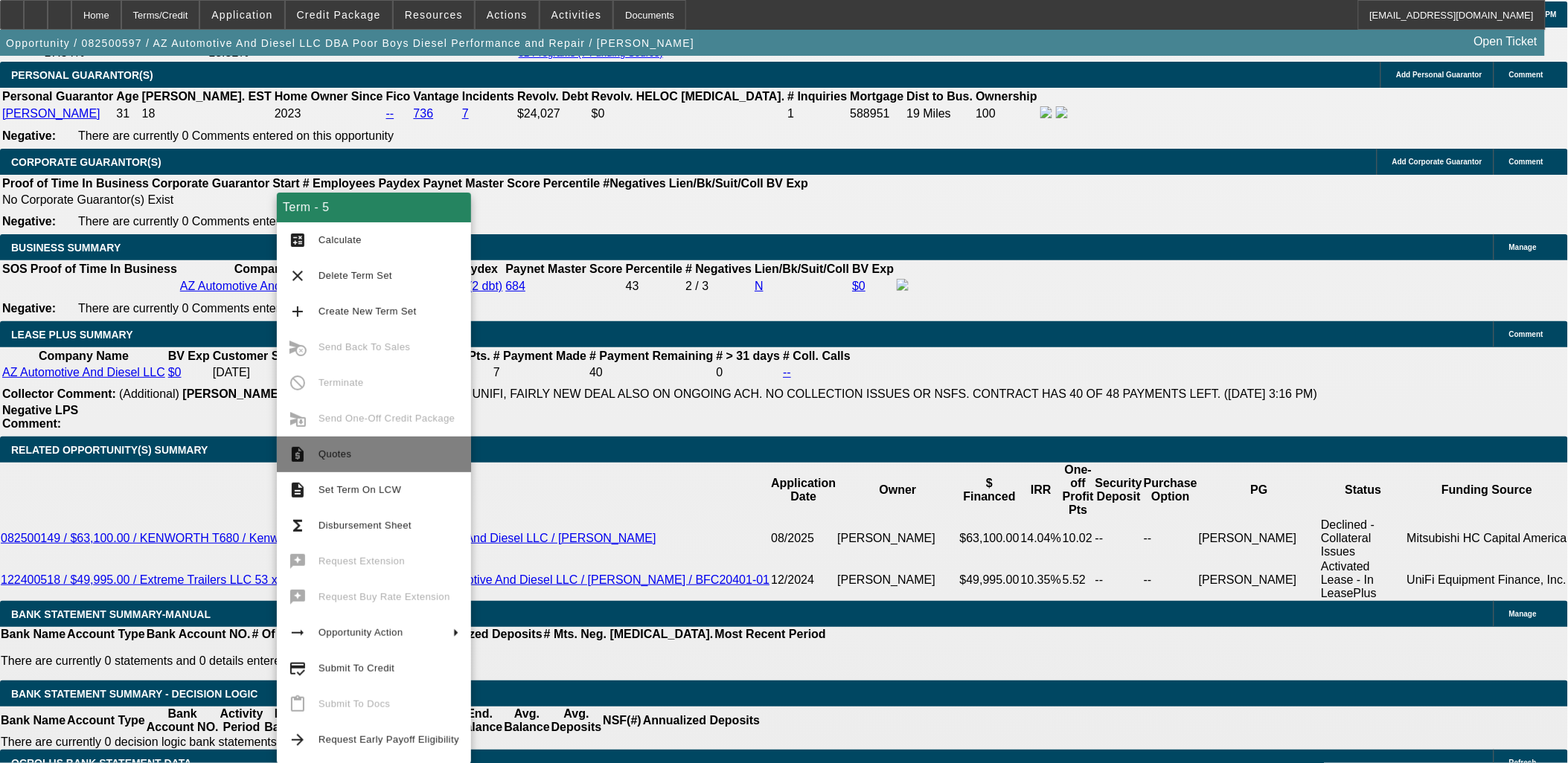
click at [355, 451] on span "Quotes" at bounding box center [389, 454] width 141 height 18
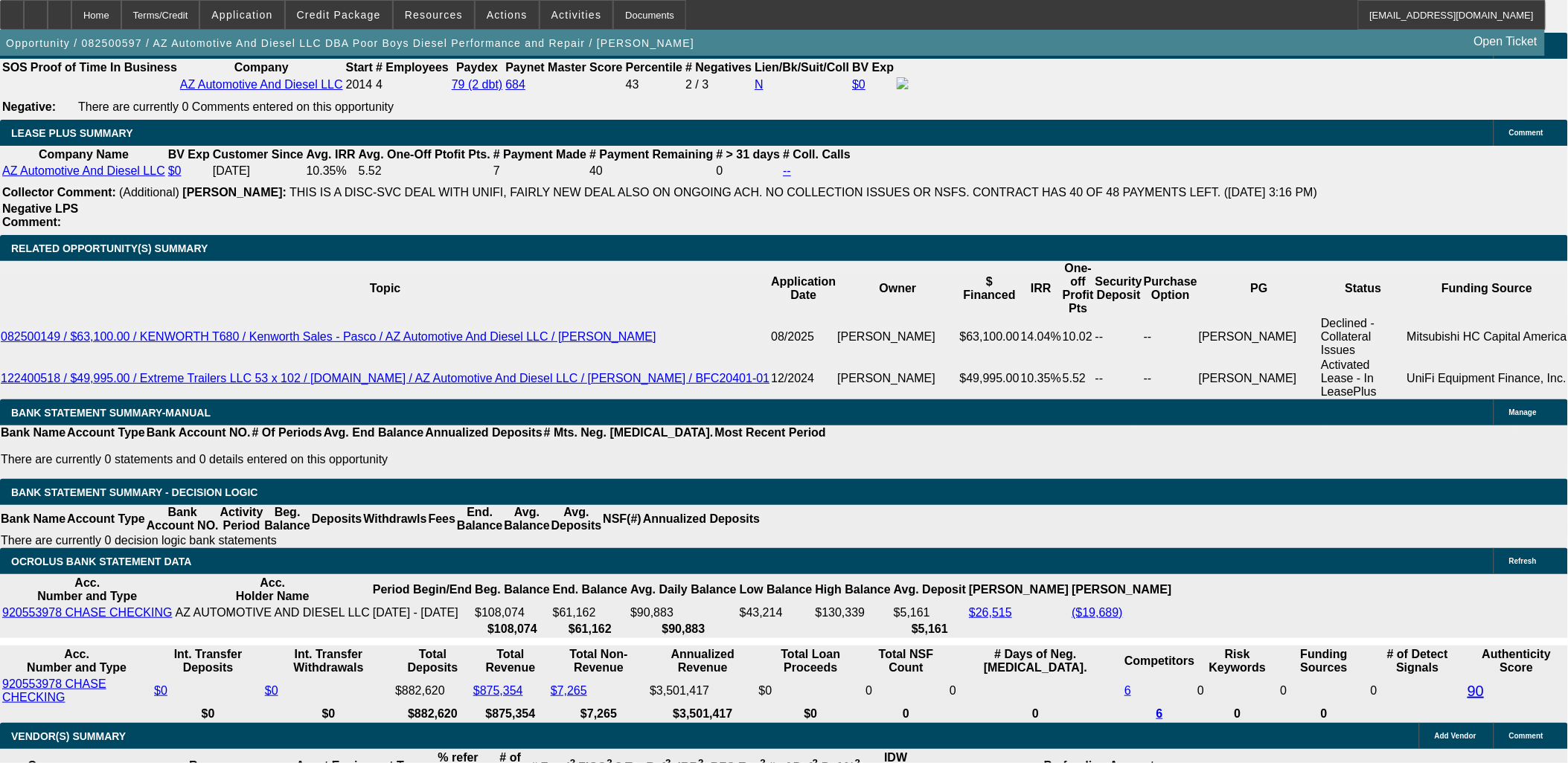
scroll to position [2480, 0]
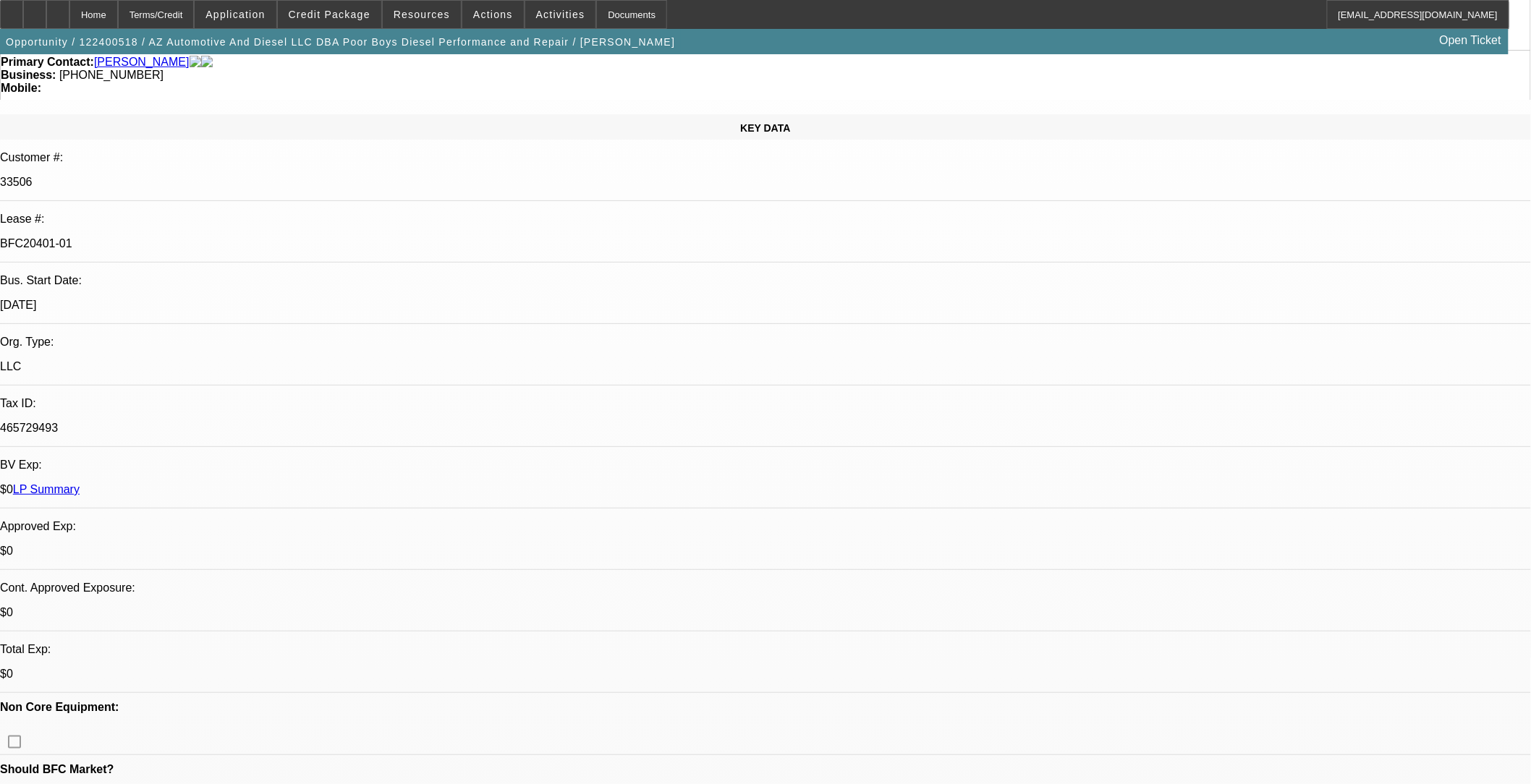
select select "0"
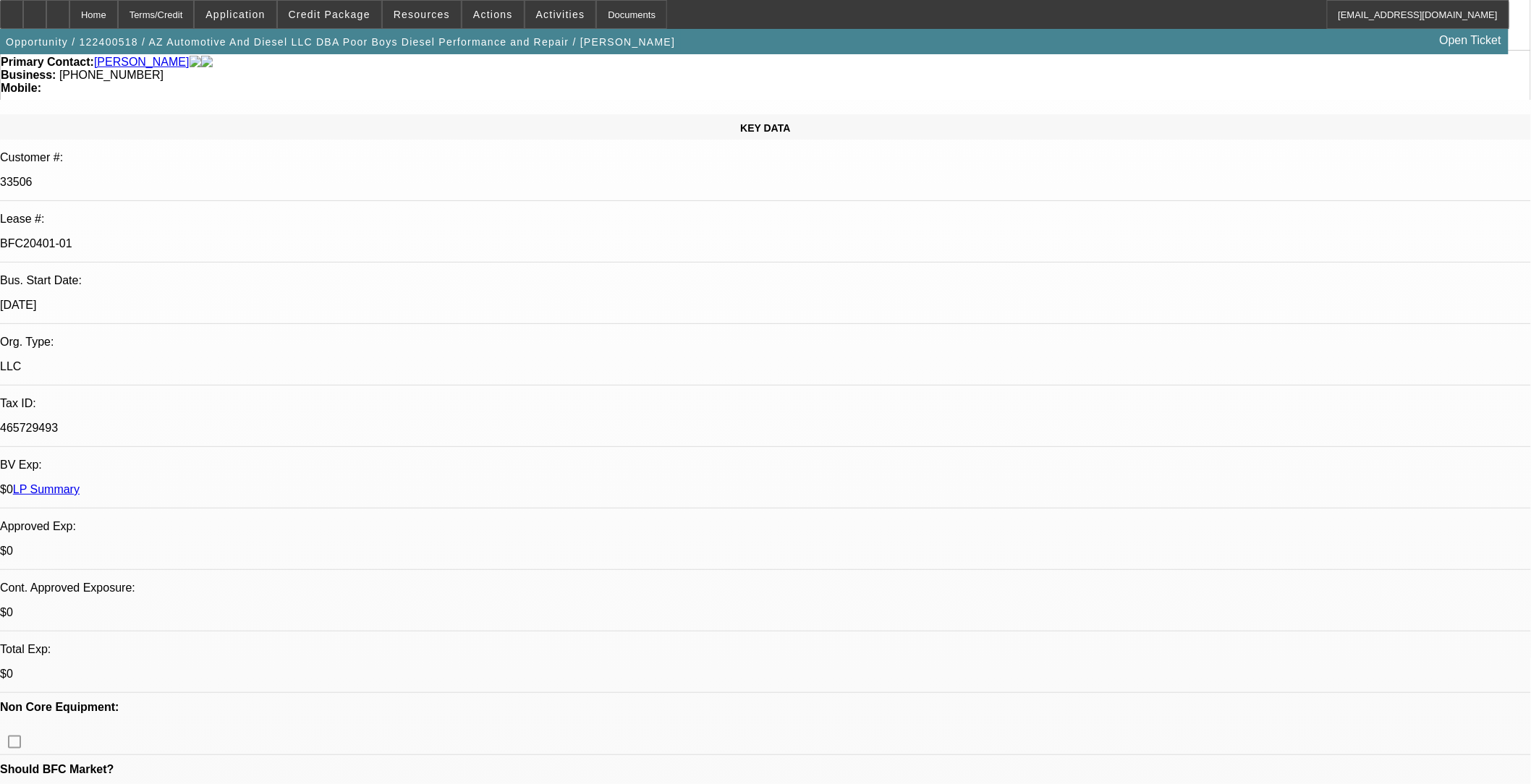
select select "0"
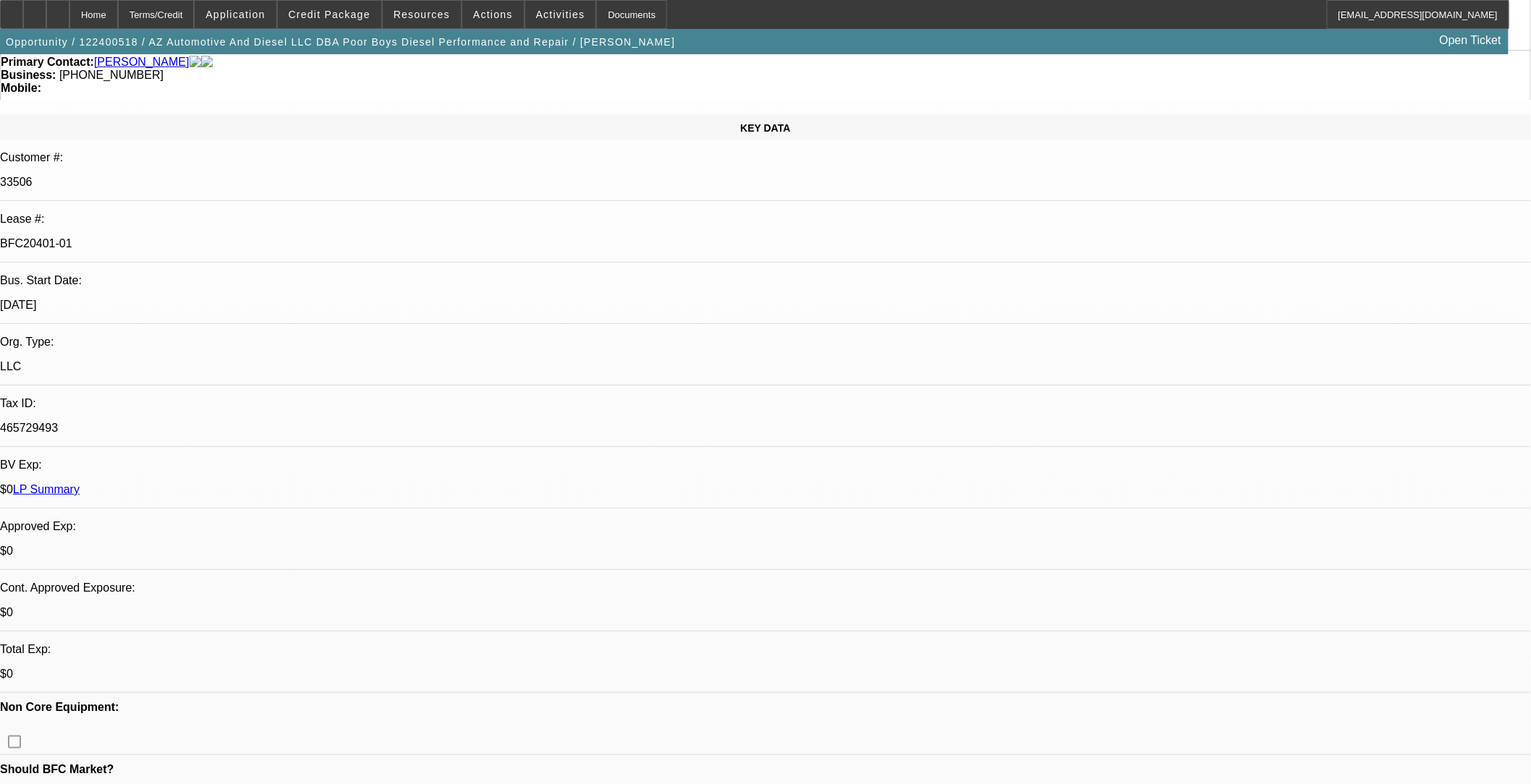
select select "2"
select select "0"
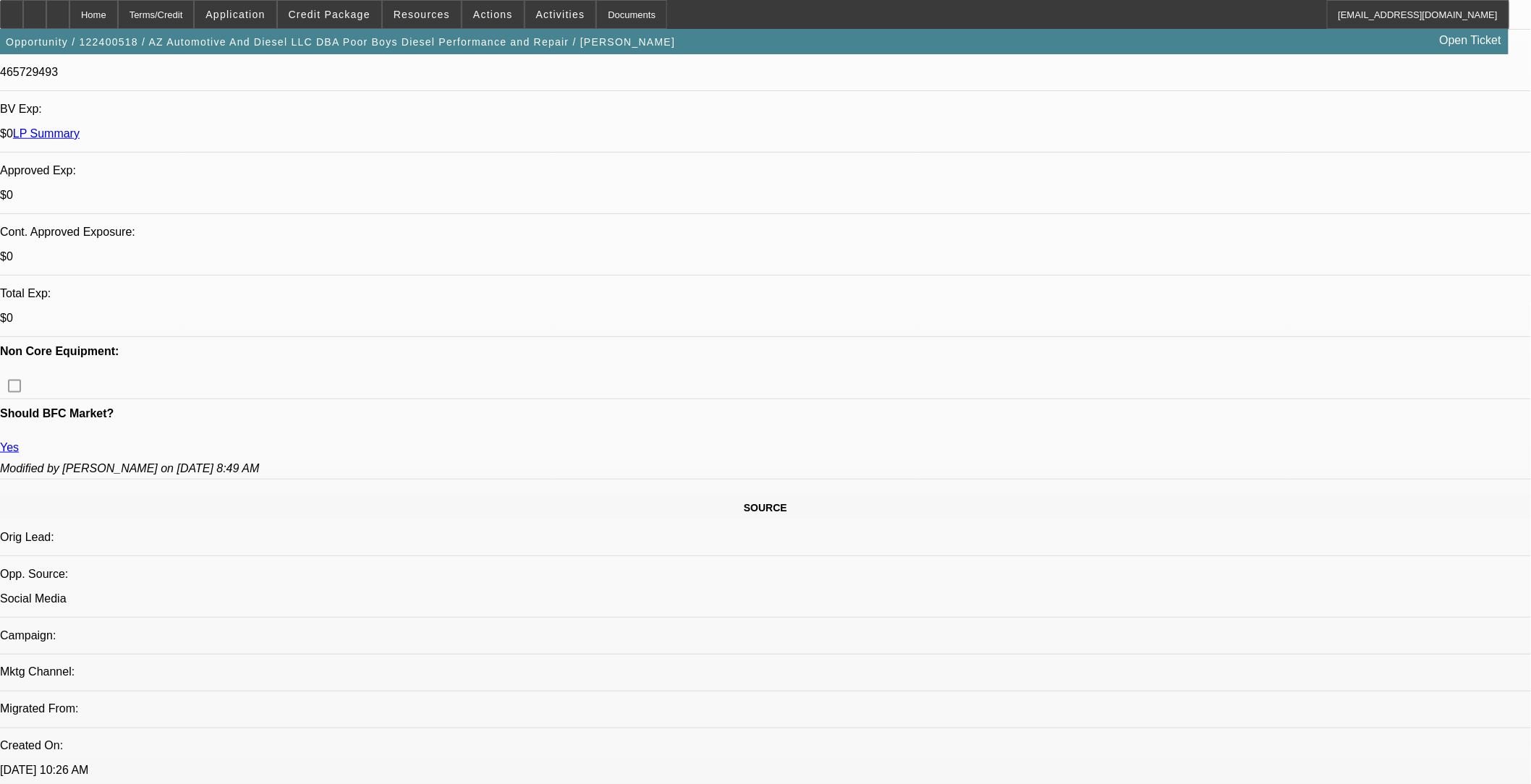
select select "1"
select select "6"
select select "1"
select select "2"
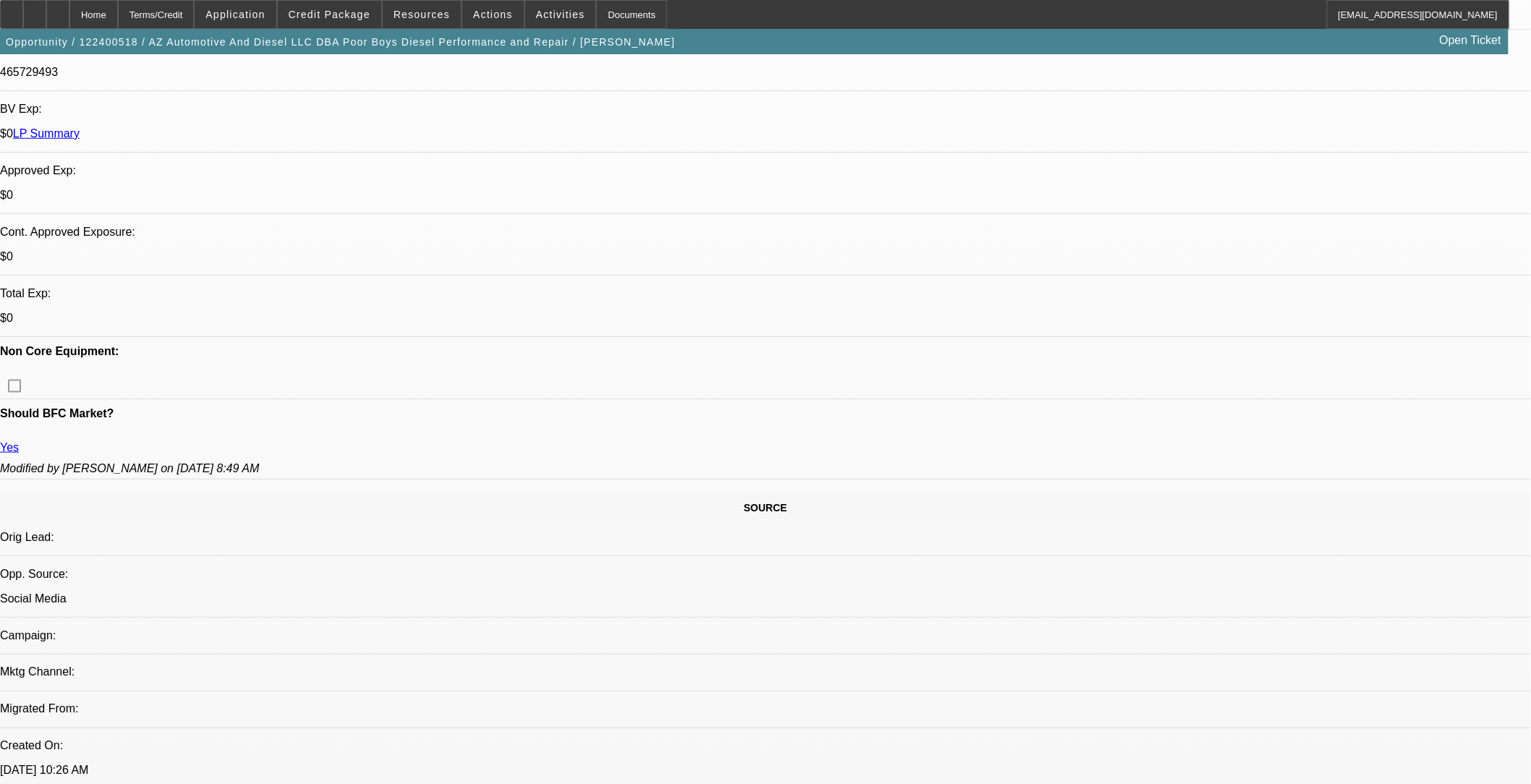
select select "6"
select select "1"
select select "2"
select select "6"
select select "1"
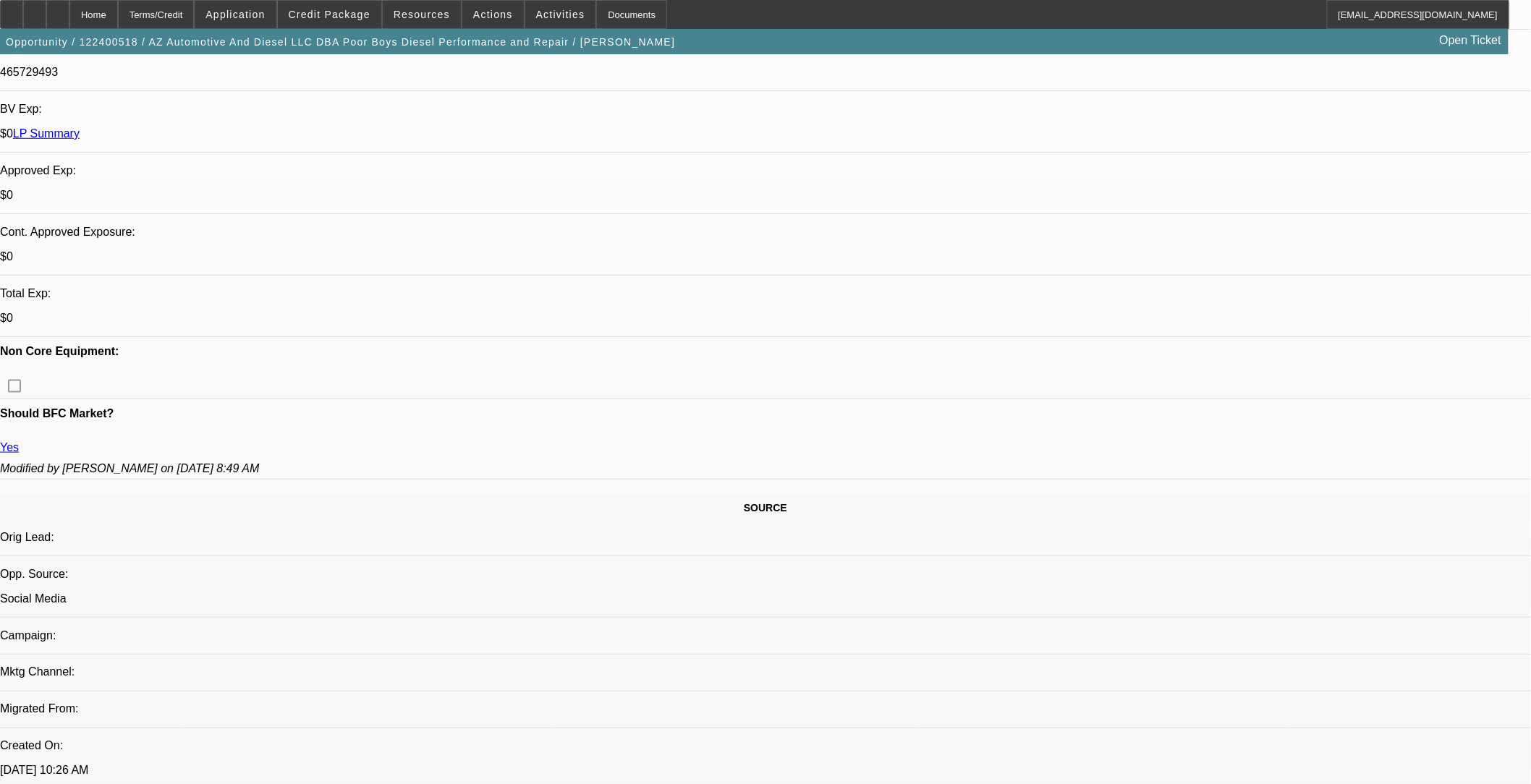
select select "2"
select select "6"
